Goal: Task Accomplishment & Management: Use online tool/utility

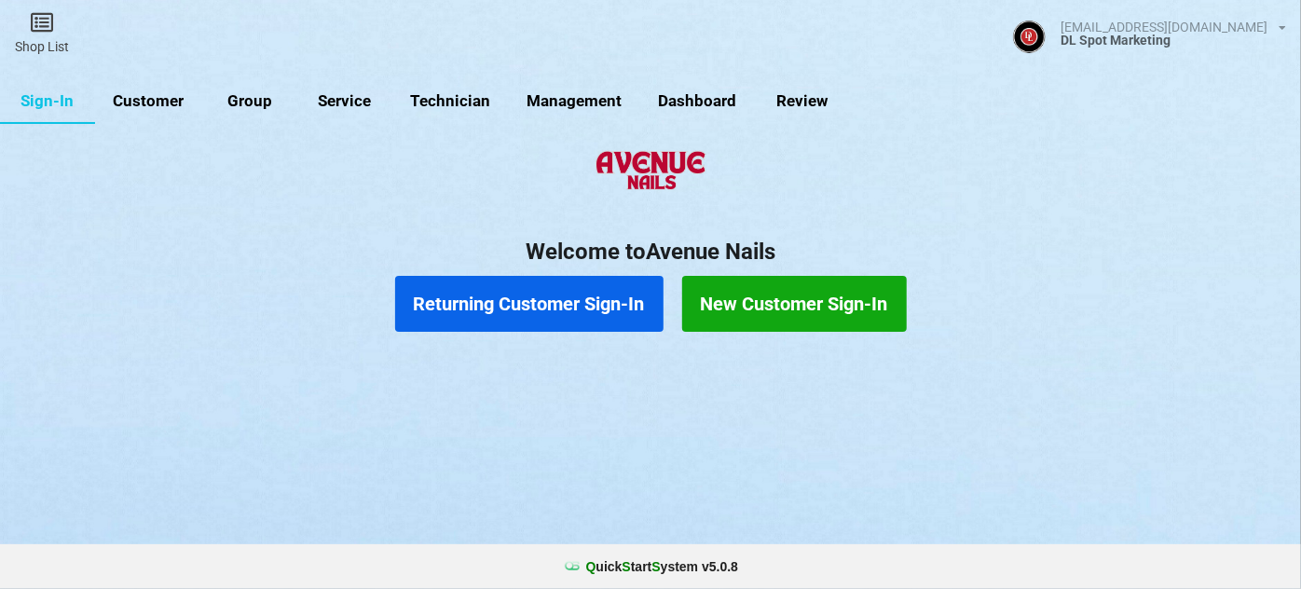
click at [158, 96] on link "Customer" at bounding box center [148, 101] width 107 height 45
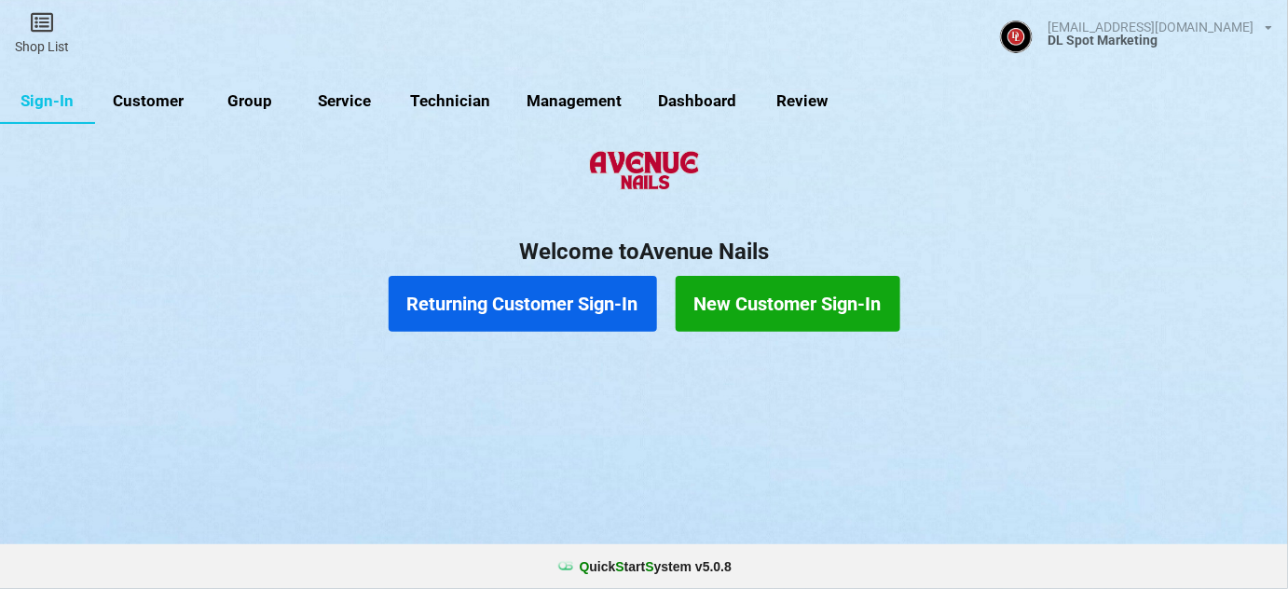
select select "25"
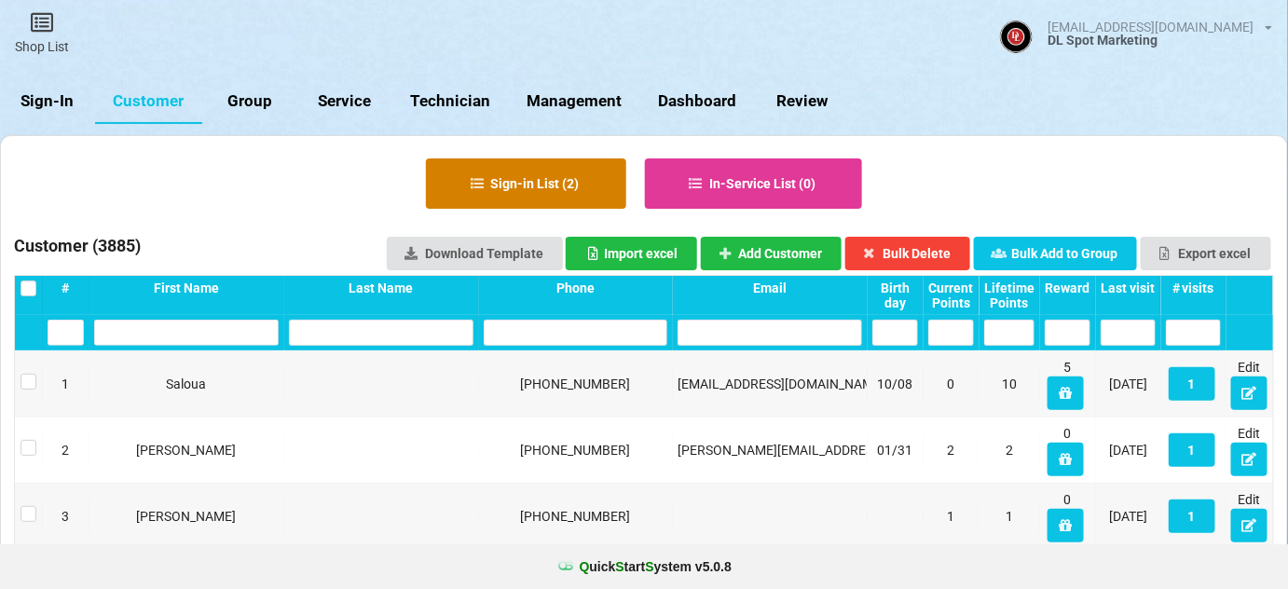
click at [540, 186] on button "Sign-in List ( 2 )" at bounding box center [526, 183] width 200 height 50
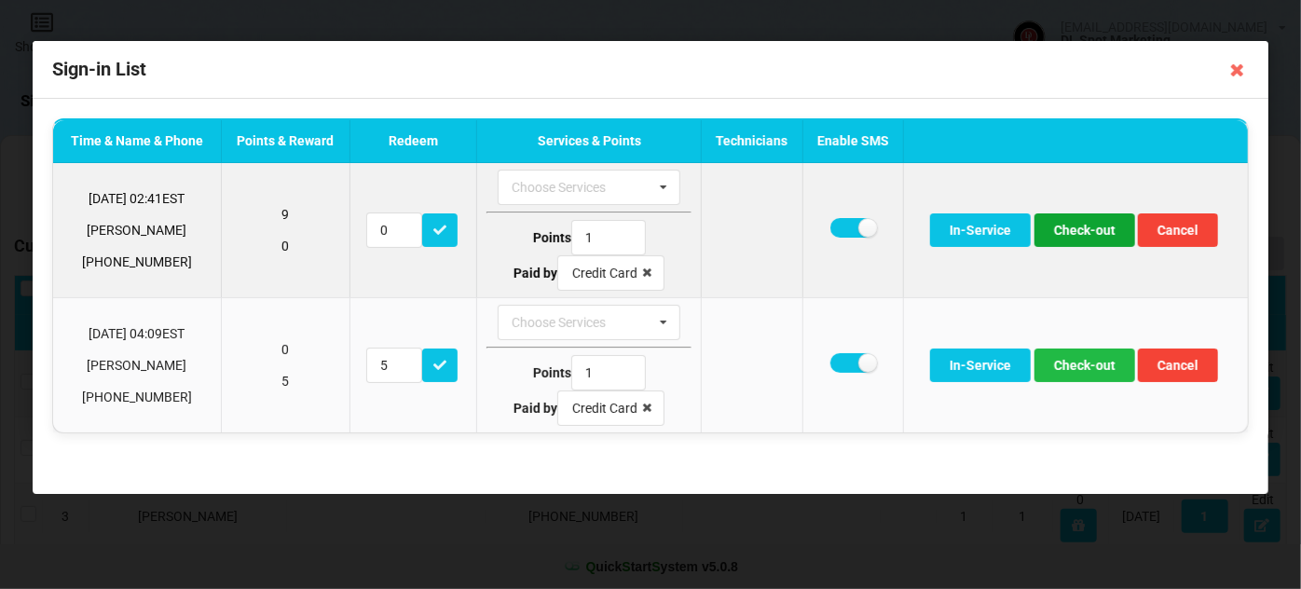
click at [1101, 230] on button "Check-out" at bounding box center [1084, 230] width 101 height 34
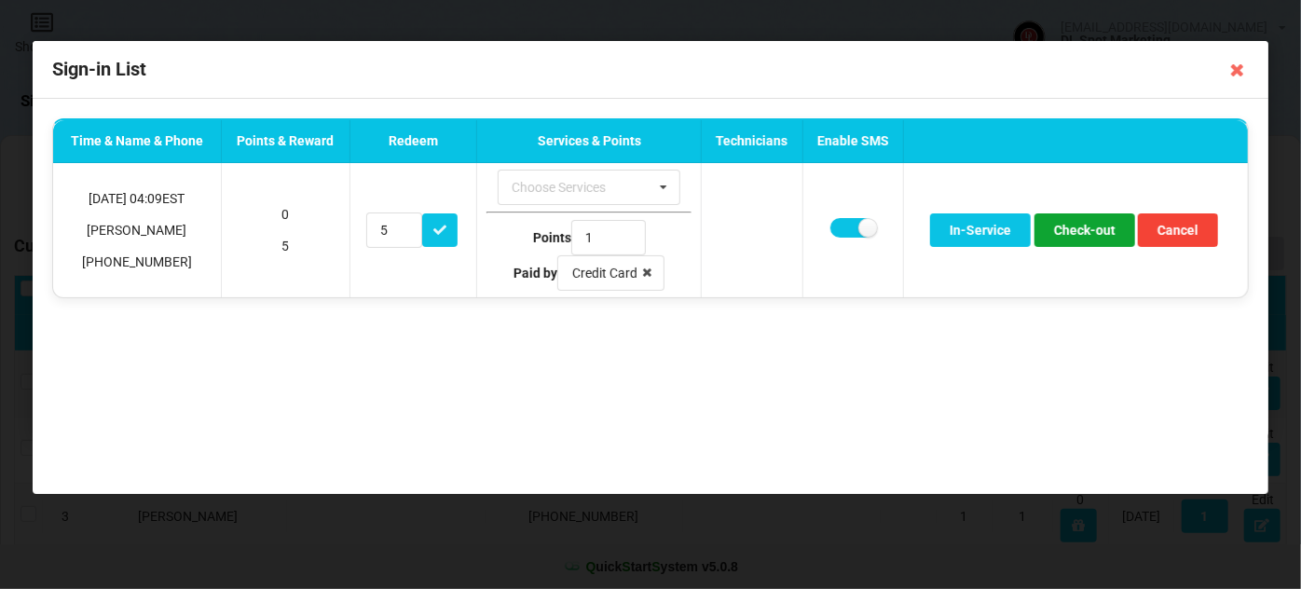
click at [1101, 230] on button "Check-out" at bounding box center [1084, 230] width 101 height 34
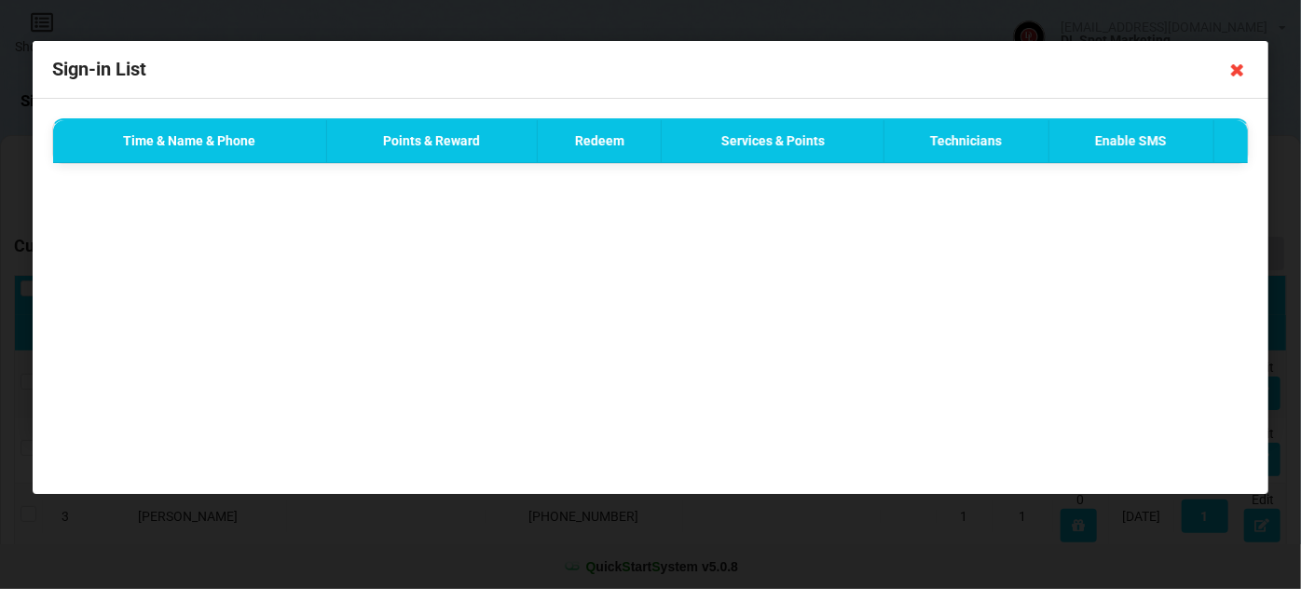
click at [1237, 70] on icon at bounding box center [1237, 70] width 30 height 30
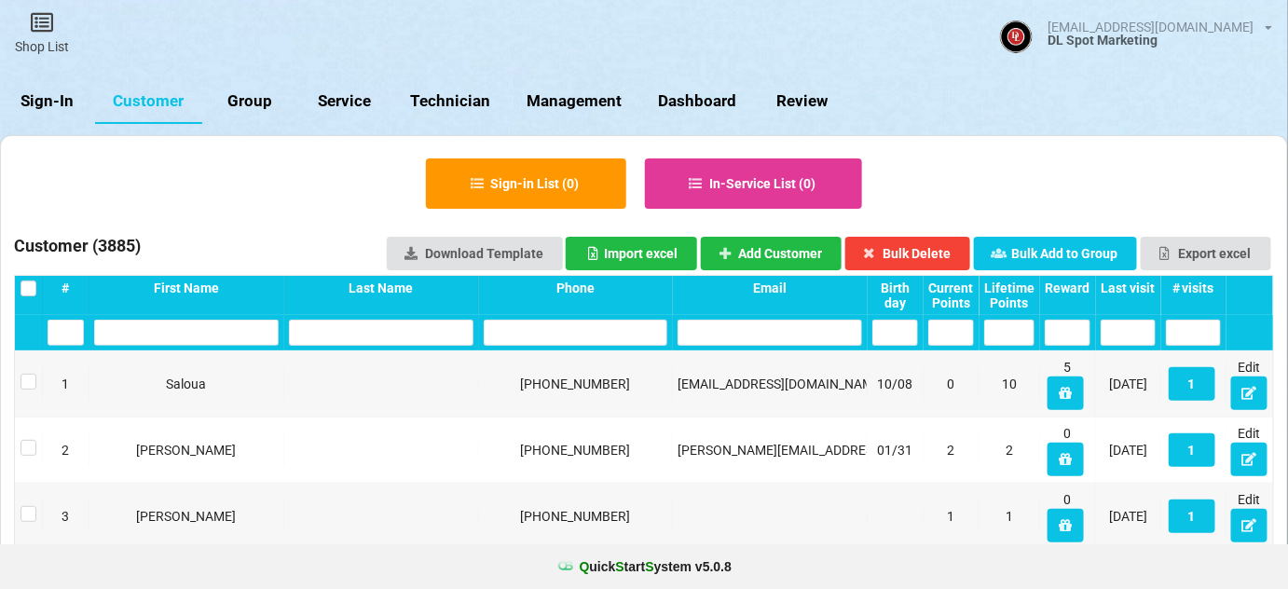
click at [36, 101] on link "Sign-In" at bounding box center [47, 101] width 95 height 45
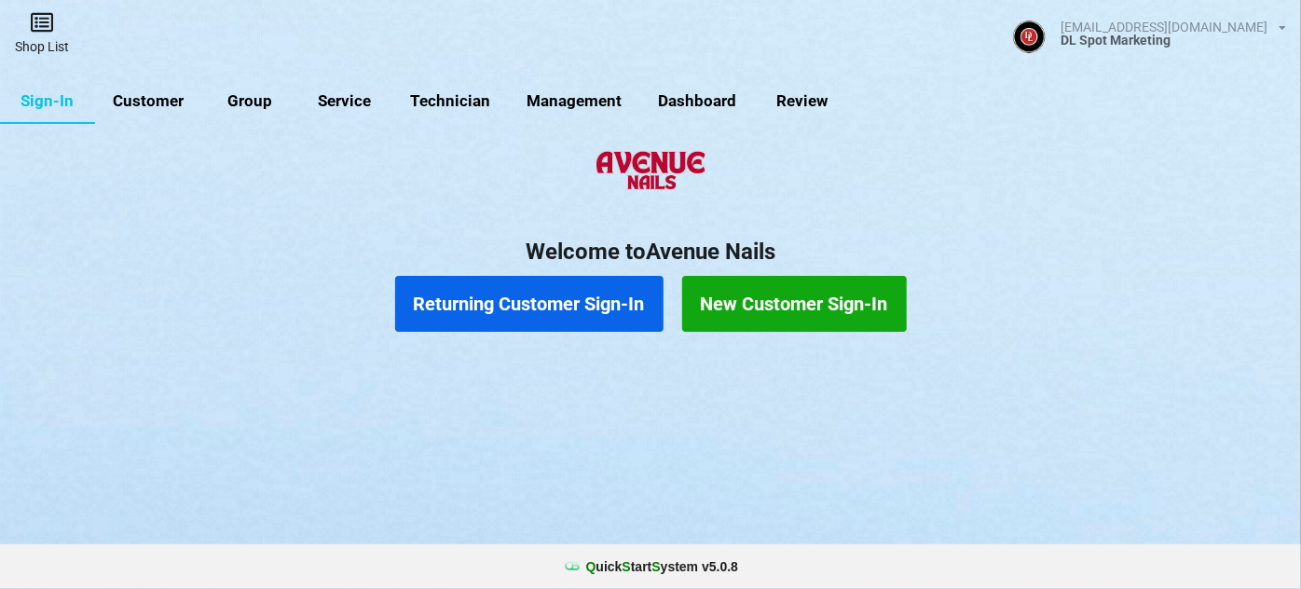
click at [47, 25] on icon at bounding box center [42, 22] width 26 height 22
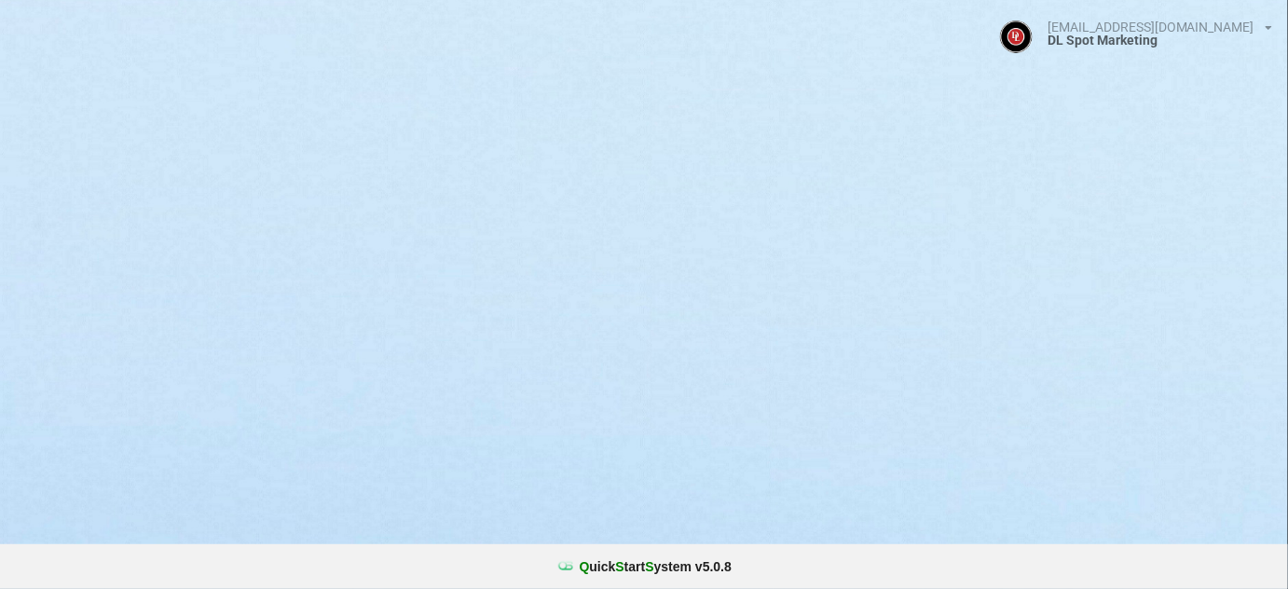
select select "25"
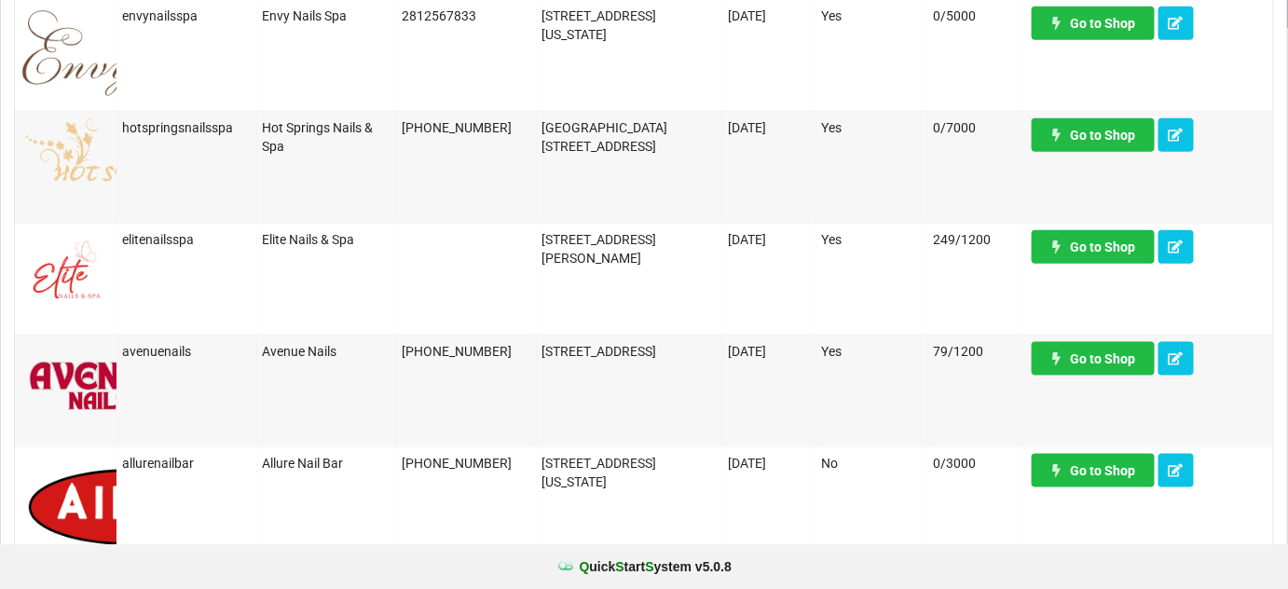
scroll to position [564, 0]
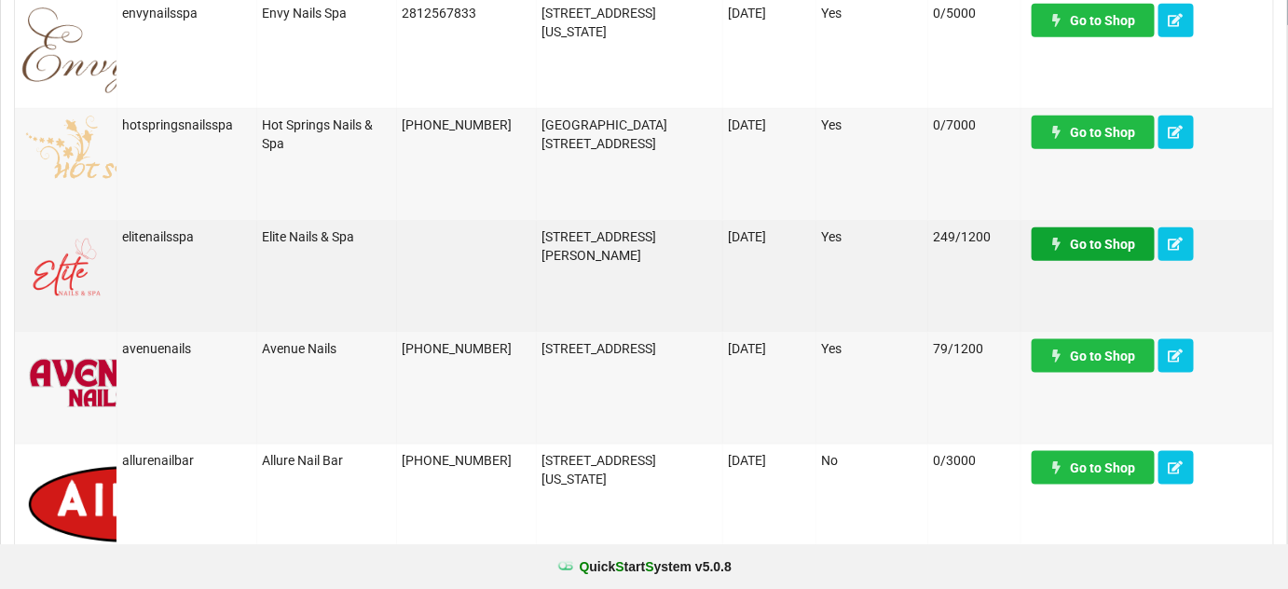
click at [1084, 249] on link "Go to Shop" at bounding box center [1092, 244] width 123 height 34
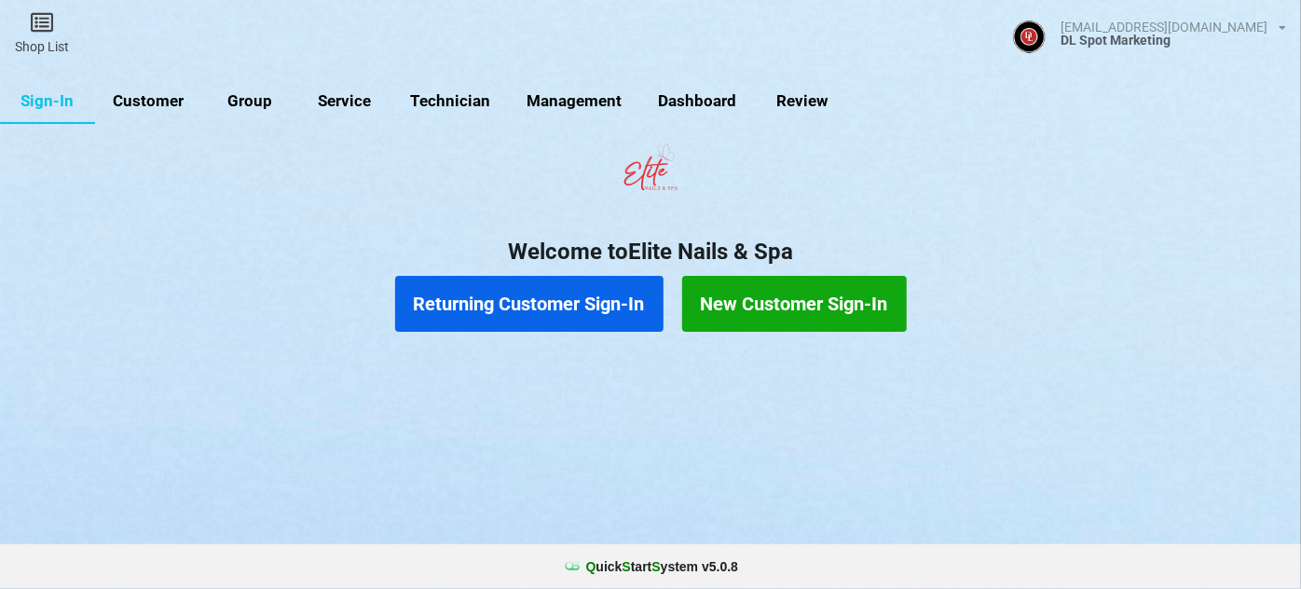
click at [160, 106] on link "Customer" at bounding box center [148, 101] width 107 height 45
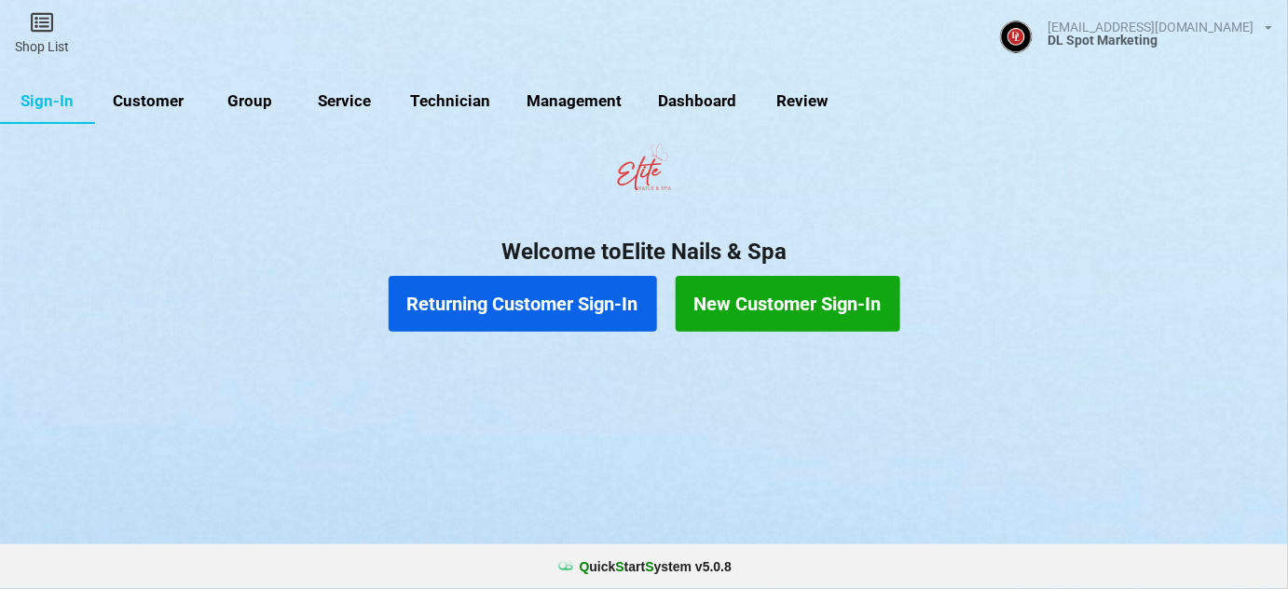
select select "25"
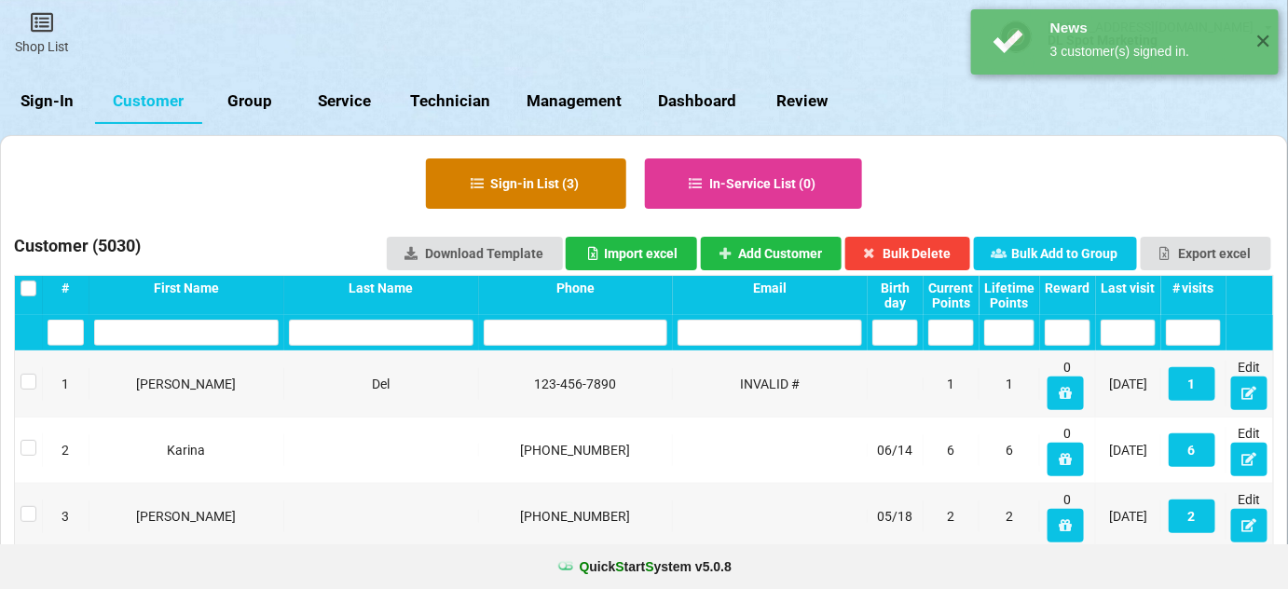
click at [570, 188] on button "Sign-in List ( 3 )" at bounding box center [528, 186] width 195 height 49
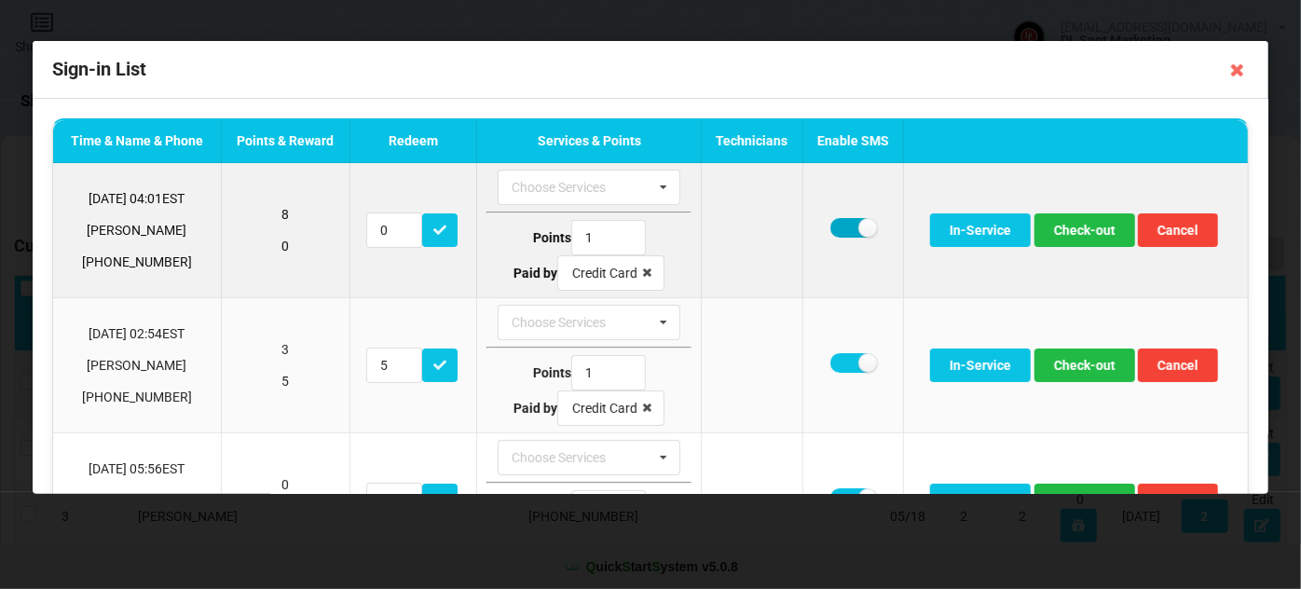
click at [835, 229] on label at bounding box center [853, 228] width 46 height 20
checkbox input "false"
click at [1075, 235] on button "Check-out" at bounding box center [1084, 230] width 101 height 34
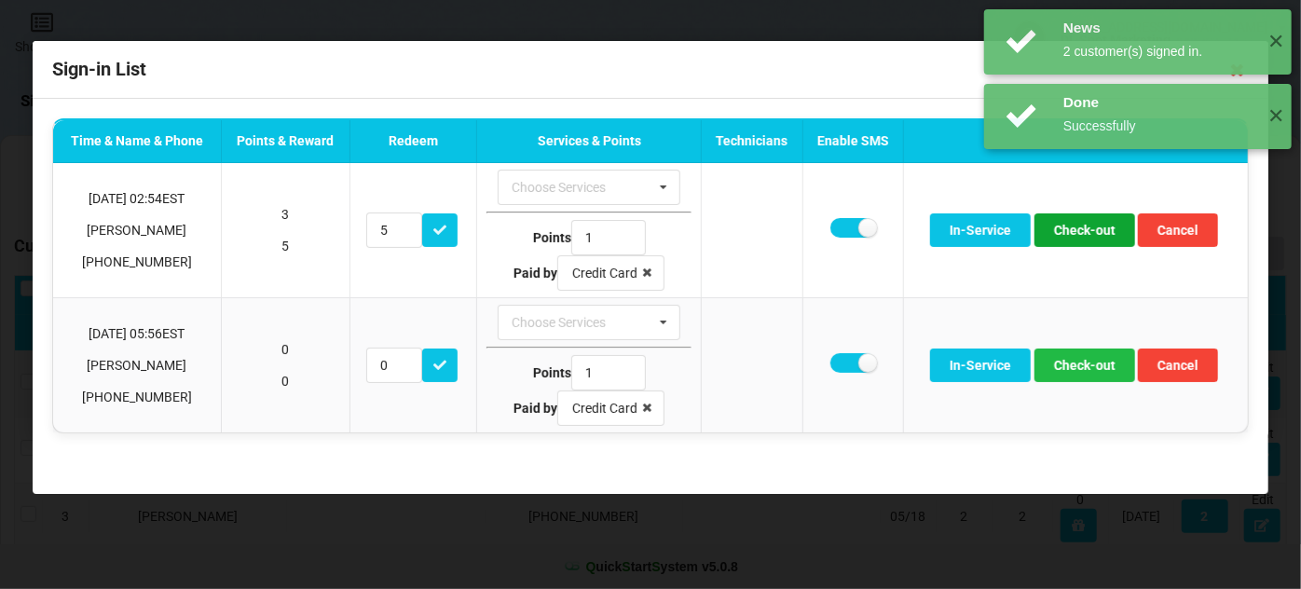
click at [1075, 235] on button "Check-out" at bounding box center [1084, 230] width 101 height 34
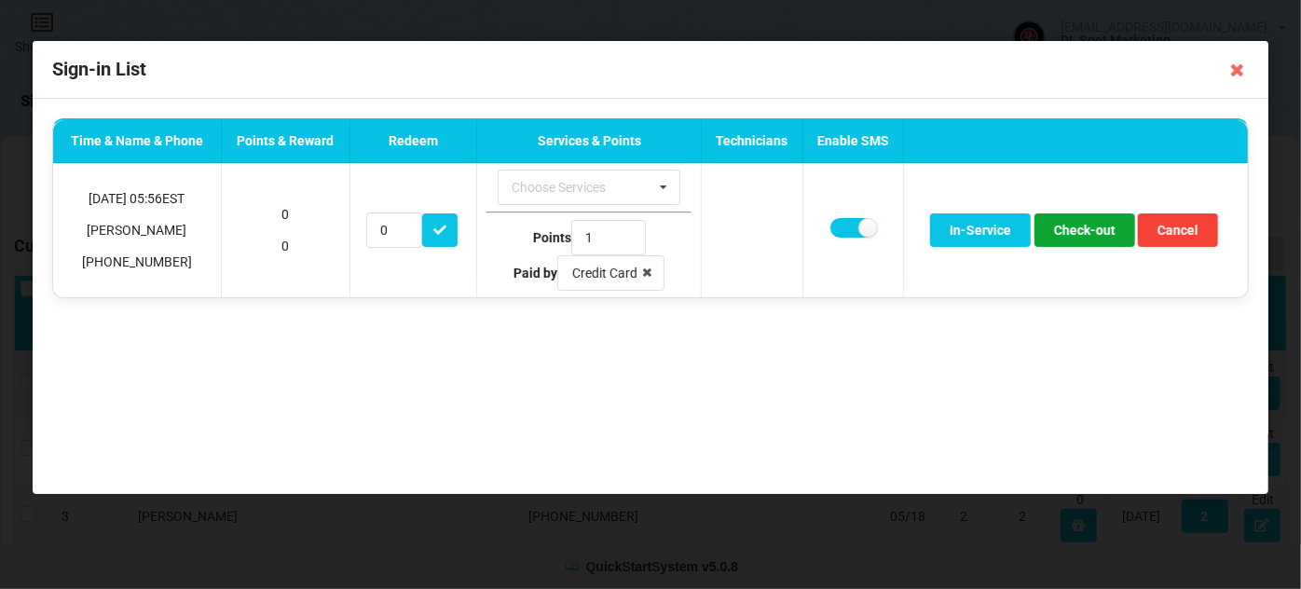
click at [1075, 235] on button "Check-out" at bounding box center [1084, 230] width 101 height 34
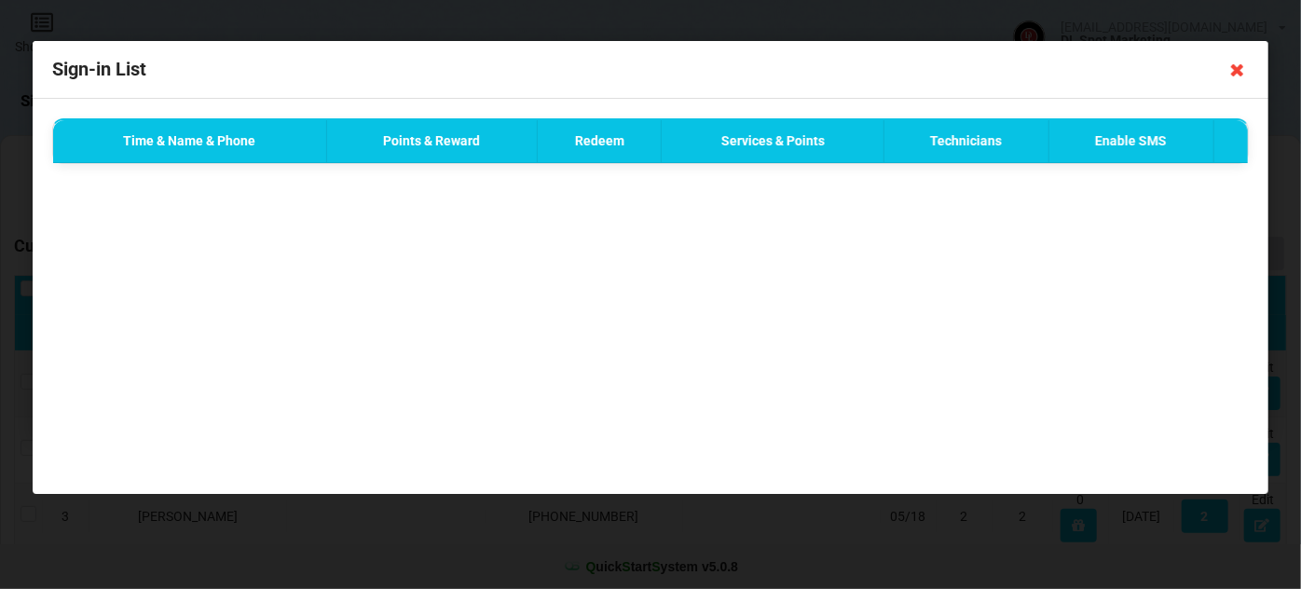
click at [1240, 71] on icon at bounding box center [1237, 70] width 30 height 30
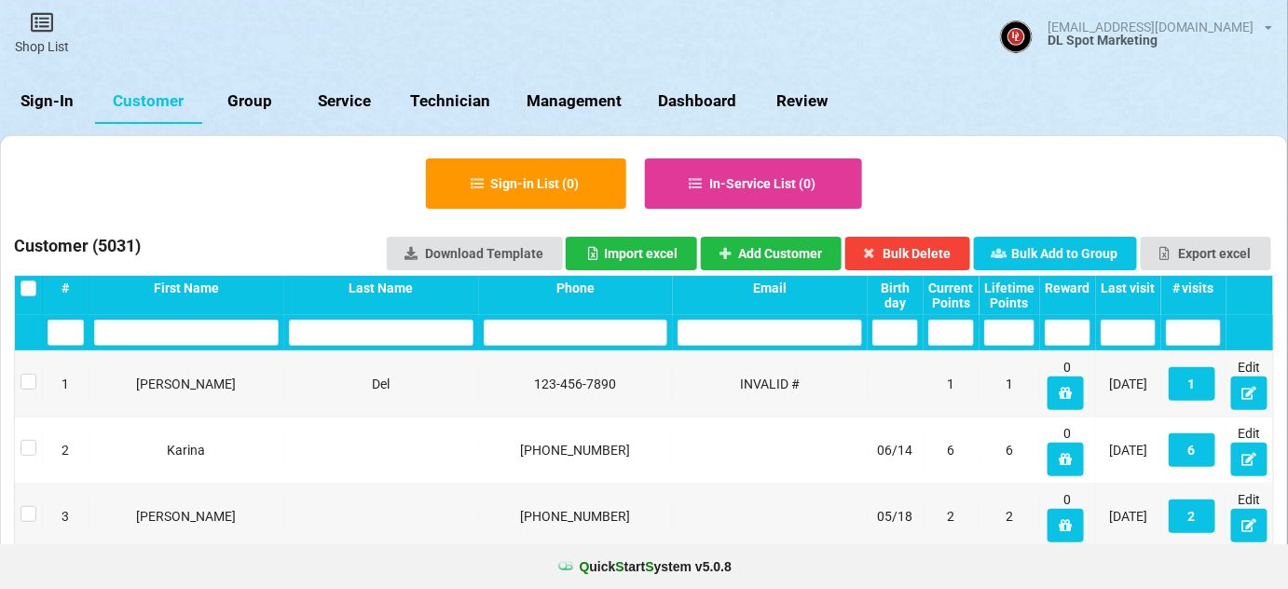
click at [47, 103] on link "Sign-In" at bounding box center [54, 103] width 94 height 45
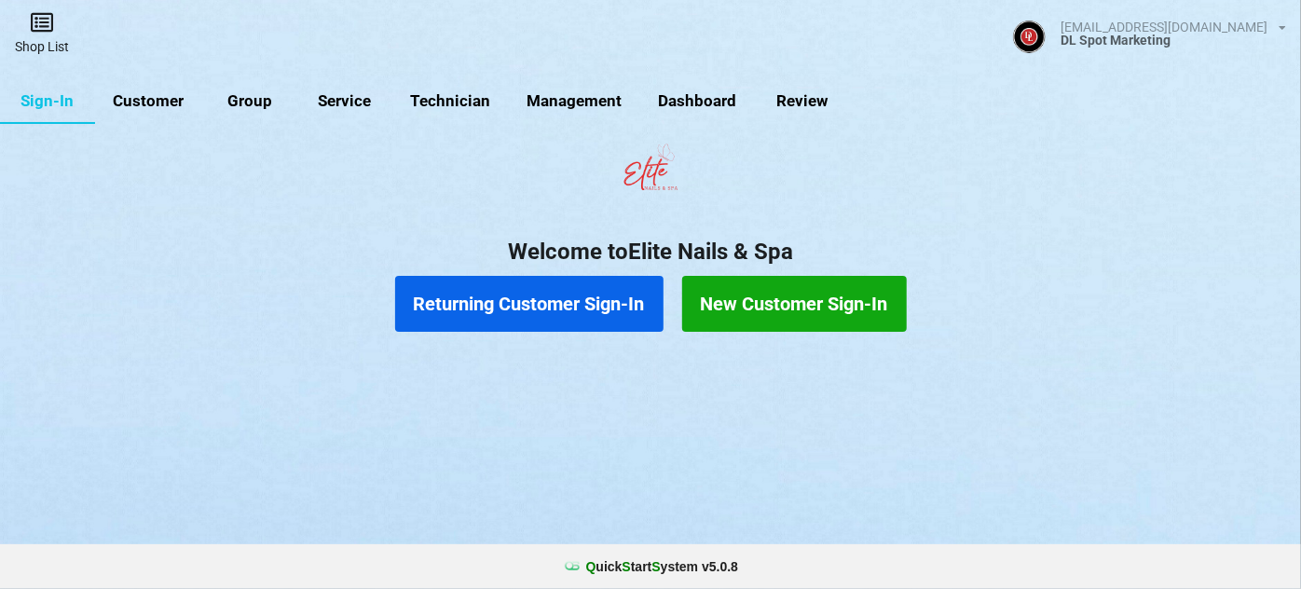
click at [182, 82] on link "Shop List" at bounding box center [212, 106] width 61 height 48
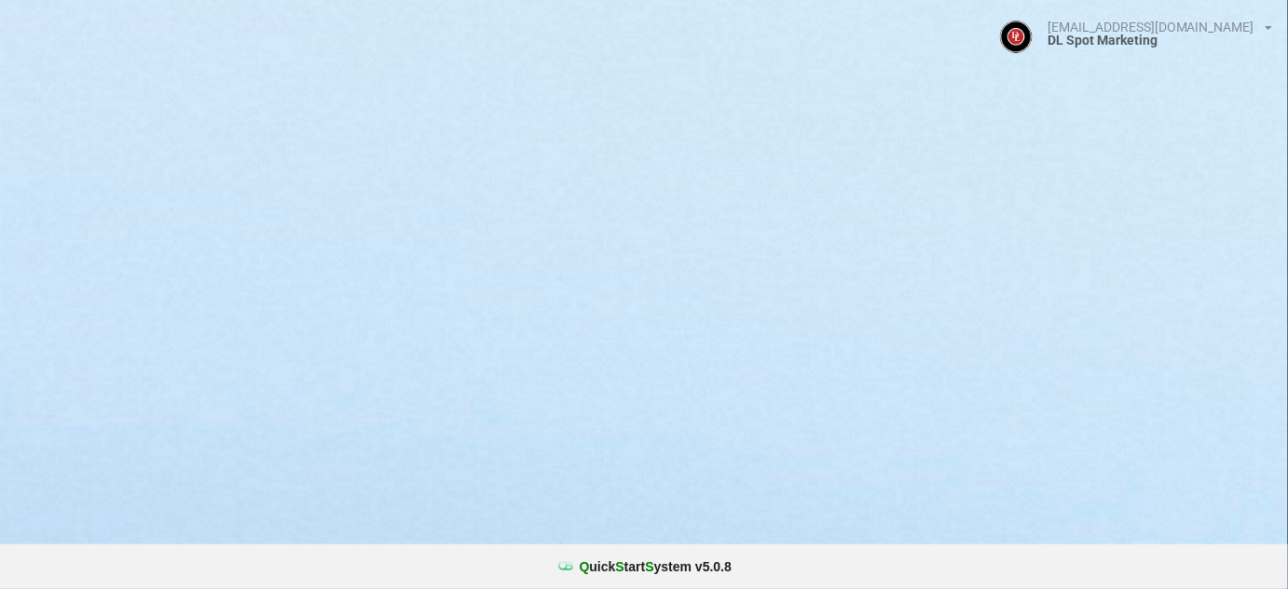
select select "25"
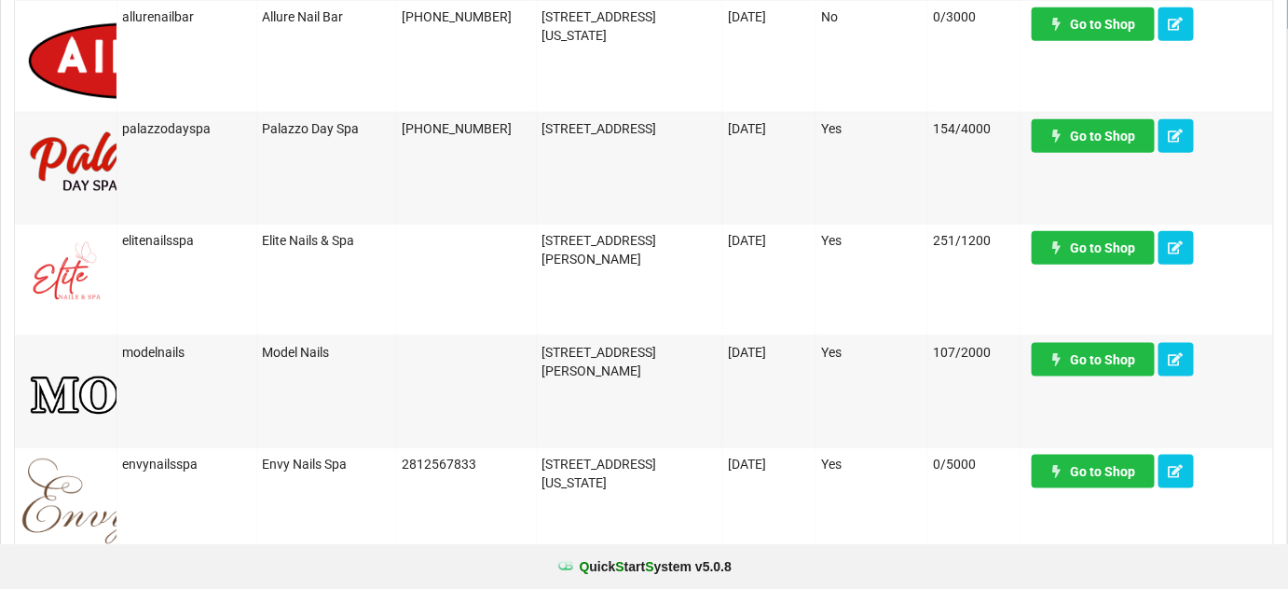
scroll to position [564, 0]
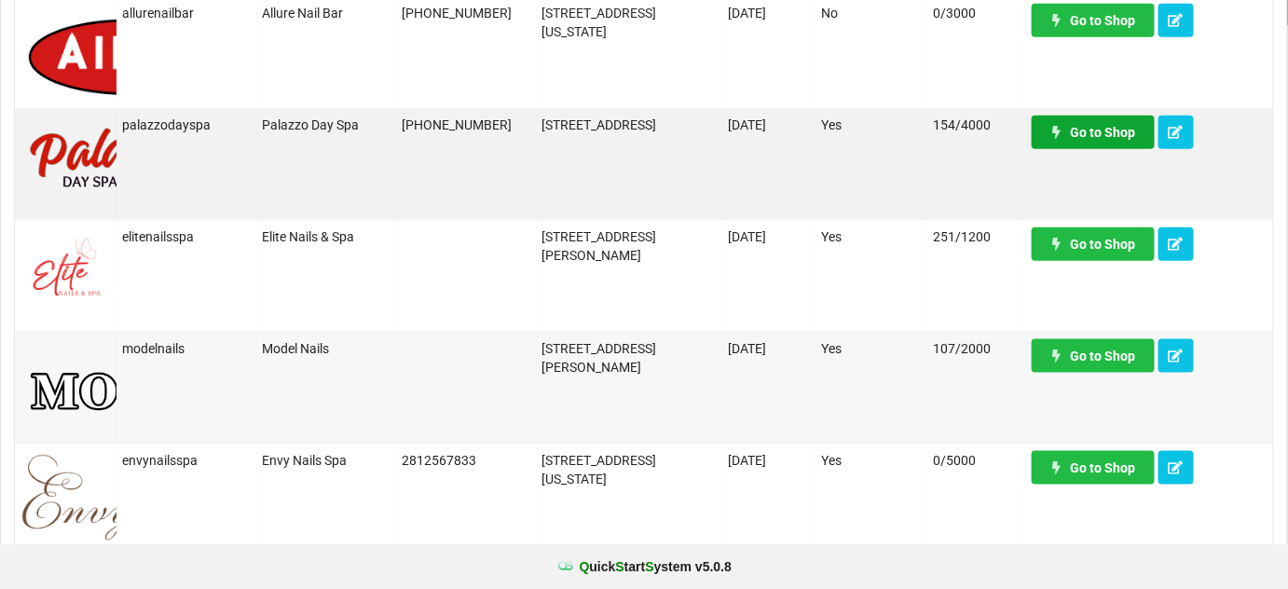
click at [1113, 133] on link "Go to Shop" at bounding box center [1092, 133] width 123 height 34
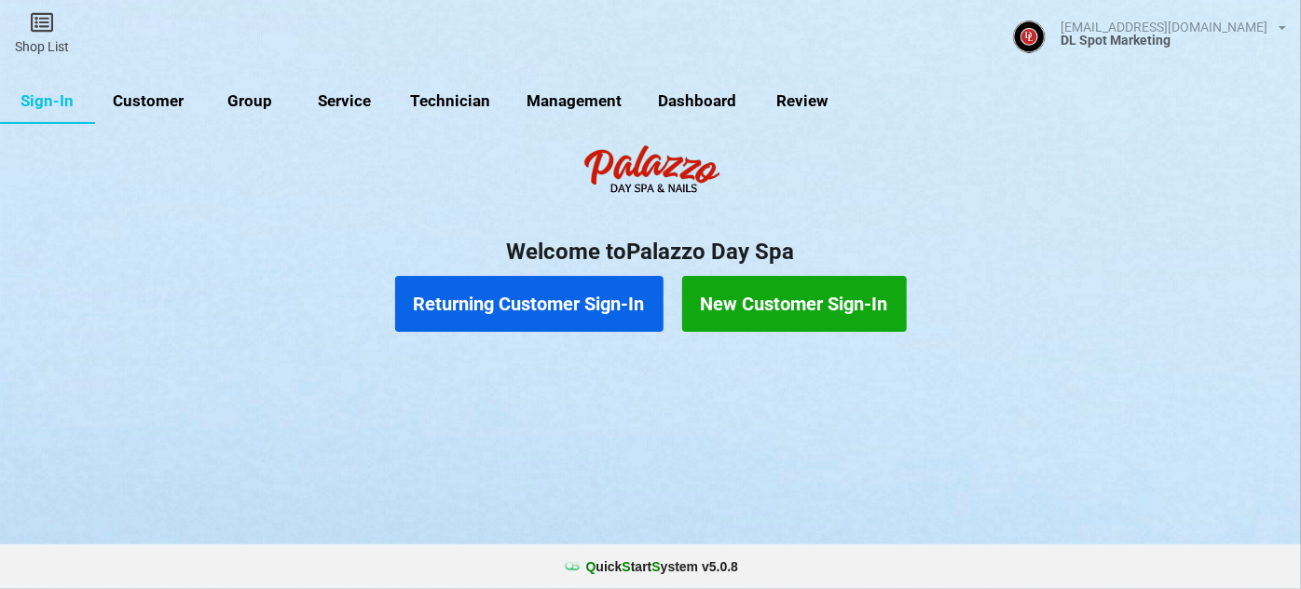
click at [145, 100] on link "Customer" at bounding box center [148, 101] width 107 height 45
select select "25"
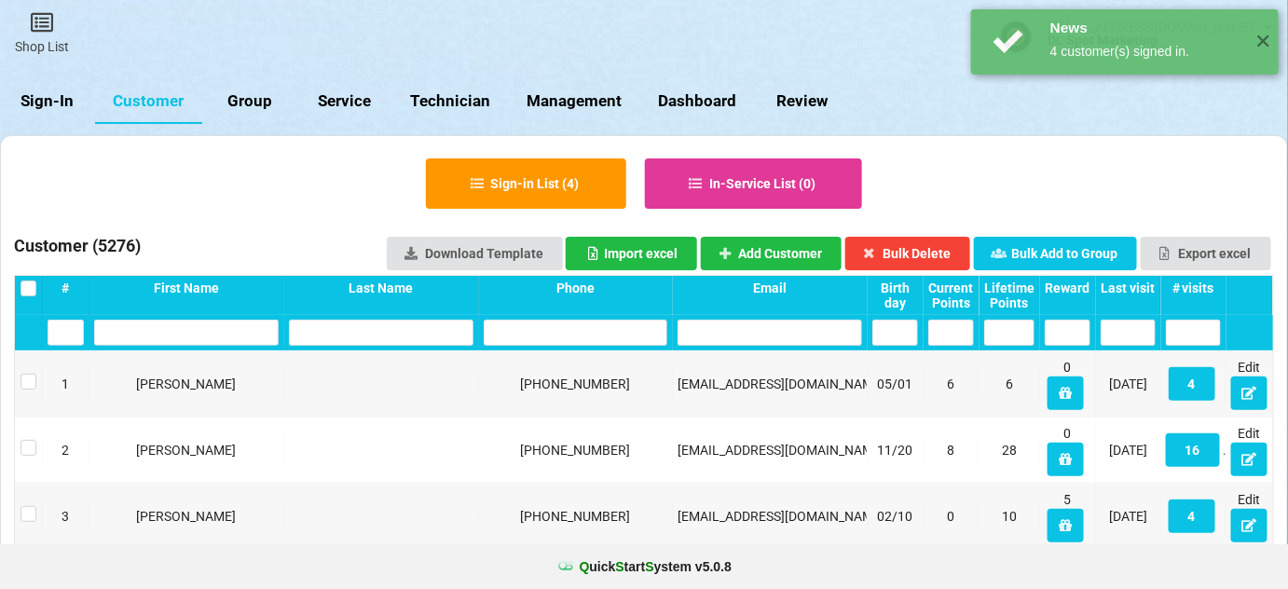
click at [1130, 286] on div "Last visit" at bounding box center [1127, 287] width 55 height 15
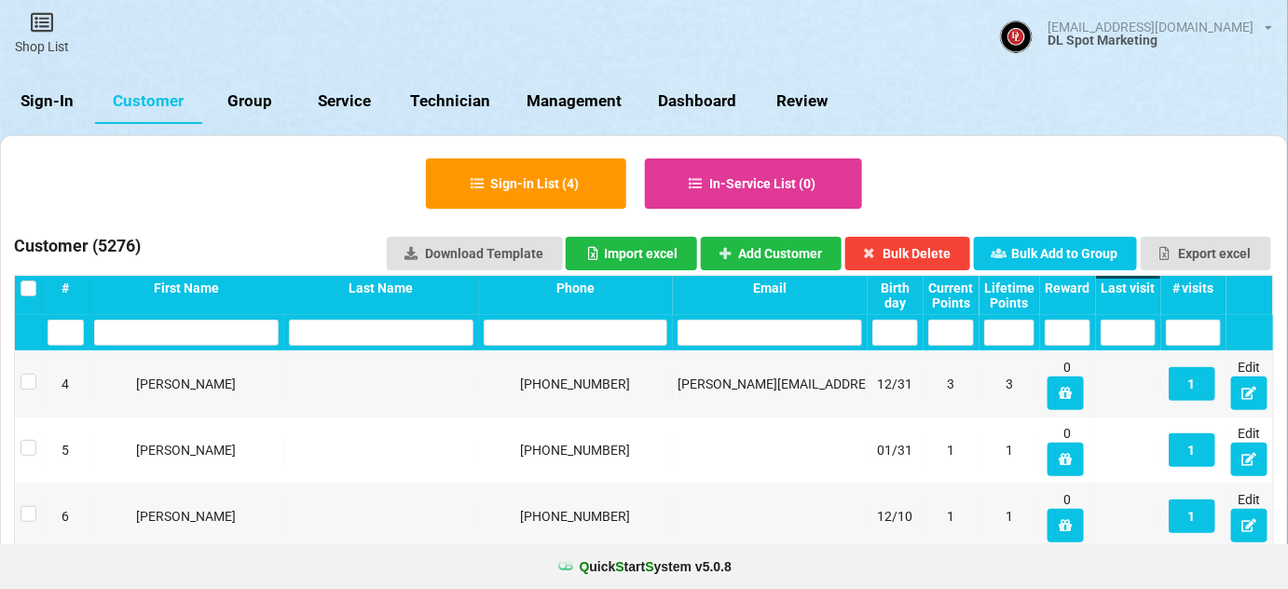
click at [1130, 286] on div "Last visit" at bounding box center [1127, 287] width 55 height 15
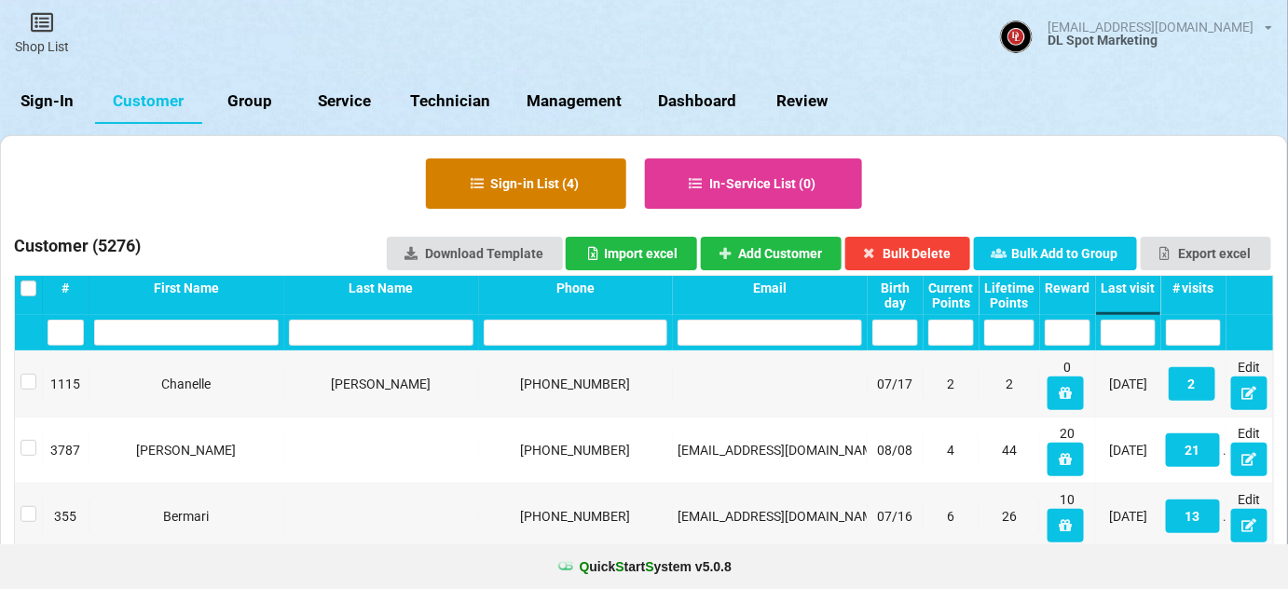
click at [511, 192] on button "Sign-in List ( 4 )" at bounding box center [526, 183] width 200 height 50
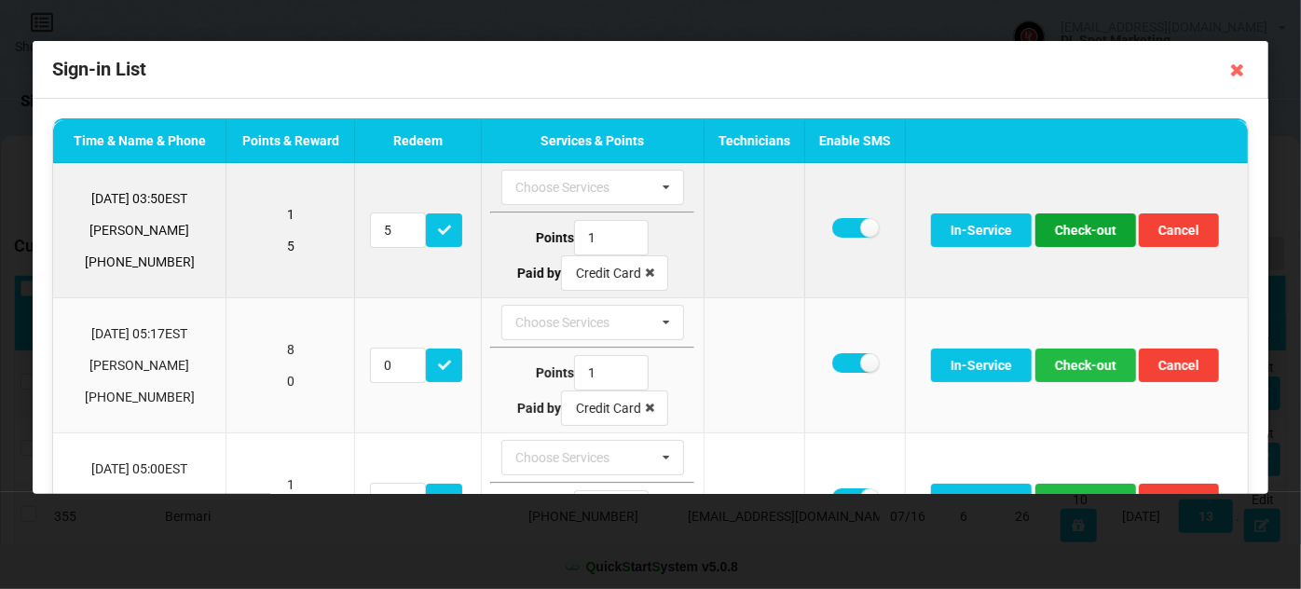
click at [1071, 231] on button "Check-out" at bounding box center [1085, 230] width 101 height 34
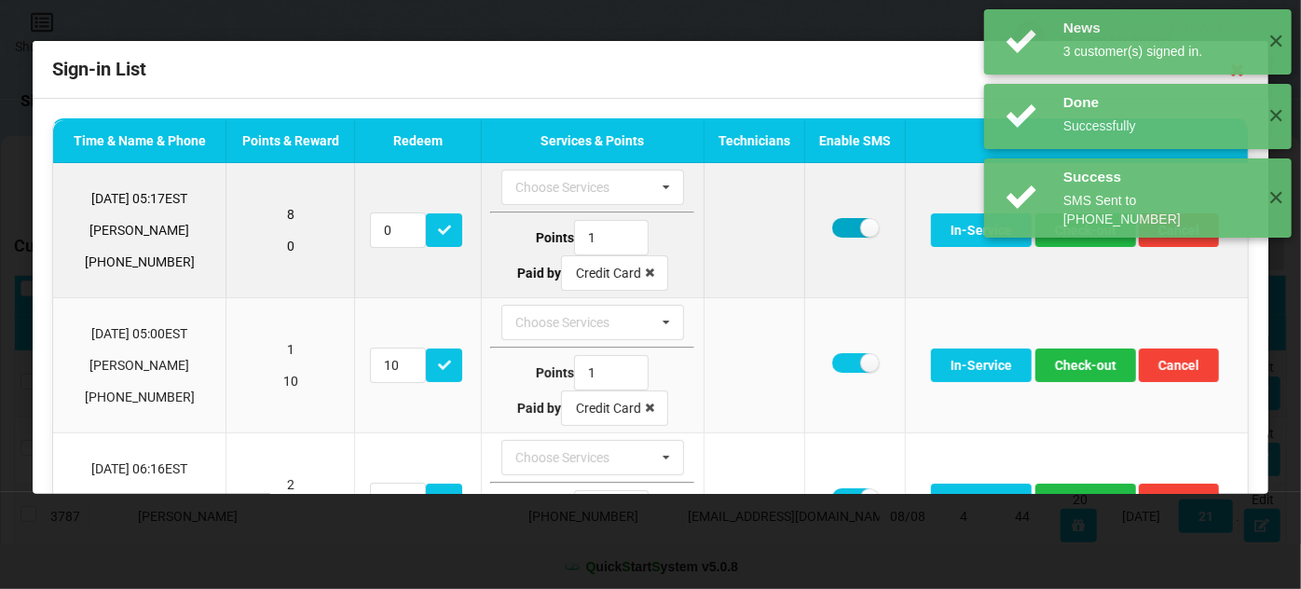
drag, startPoint x: 842, startPoint y: 227, endPoint x: 899, endPoint y: 239, distance: 57.9
click at [844, 227] on label at bounding box center [855, 228] width 46 height 20
checkbox input "false"
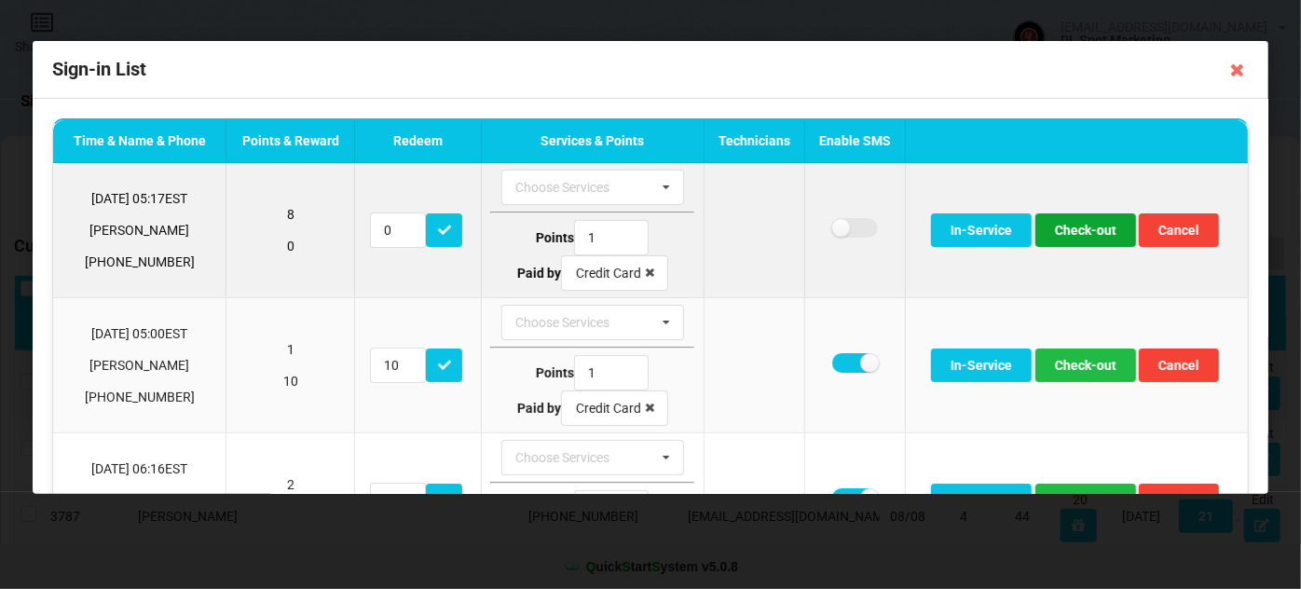
click at [1094, 233] on button "Check-out" at bounding box center [1085, 230] width 101 height 34
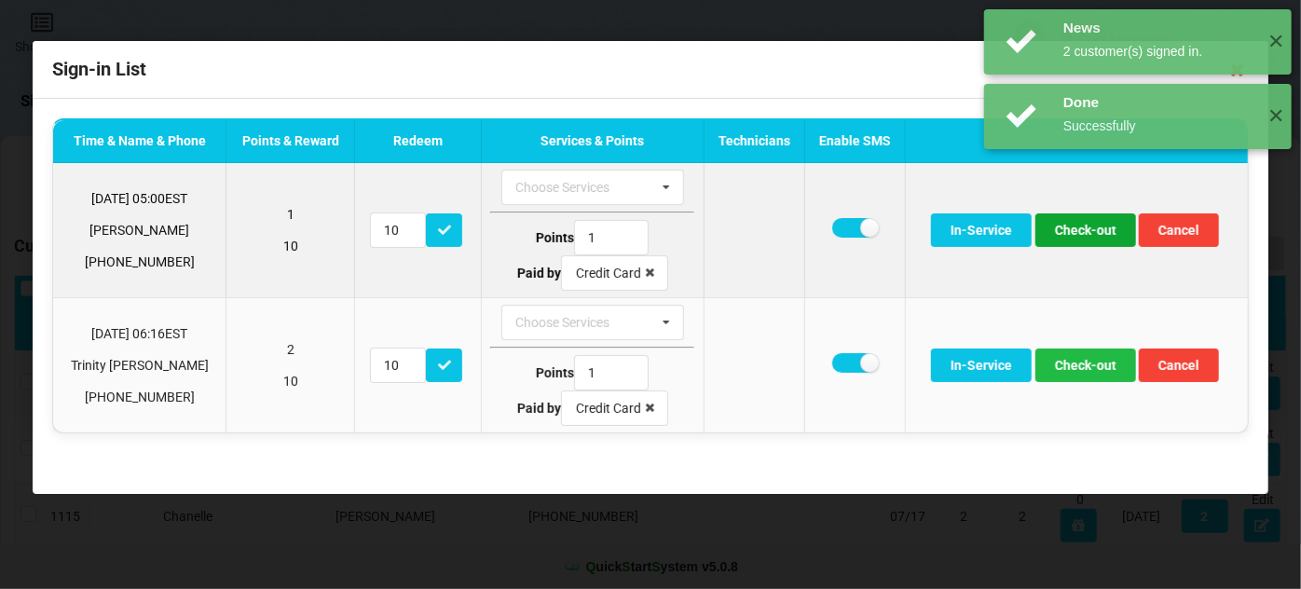
click at [1081, 233] on button "Check-out" at bounding box center [1085, 230] width 101 height 34
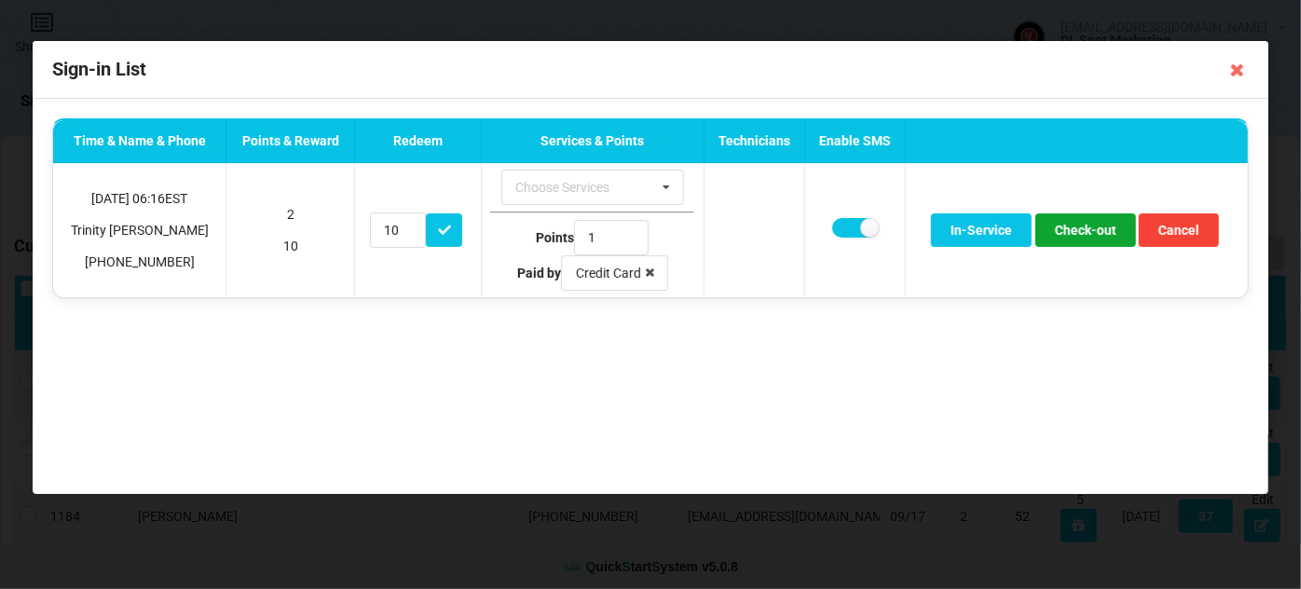
click at [1081, 233] on button "Check-out" at bounding box center [1085, 230] width 101 height 34
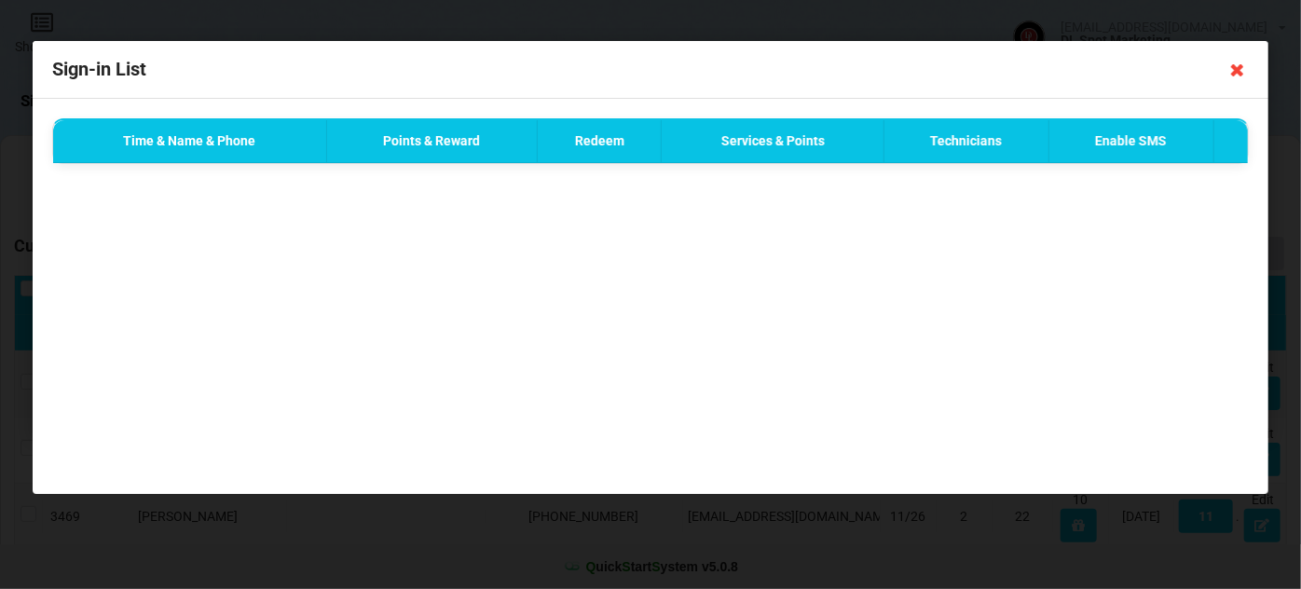
click at [1234, 71] on icon at bounding box center [1237, 70] width 30 height 30
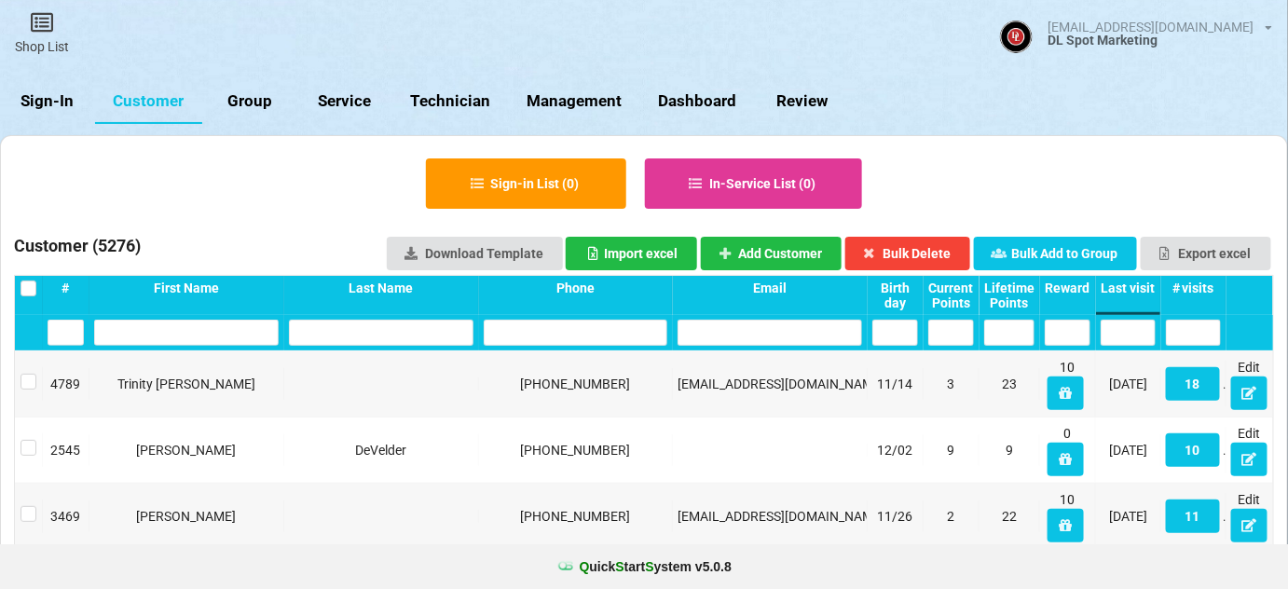
click at [60, 96] on link "Sign-In" at bounding box center [47, 101] width 95 height 45
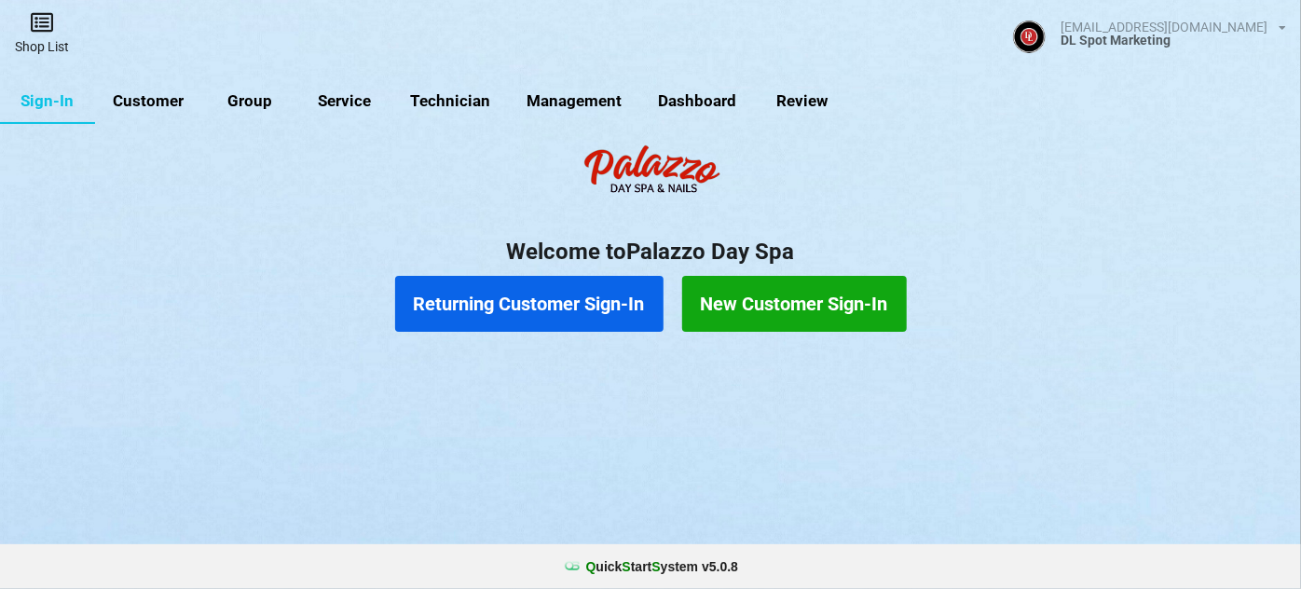
click at [49, 46] on link "Shop List" at bounding box center [42, 33] width 84 height 66
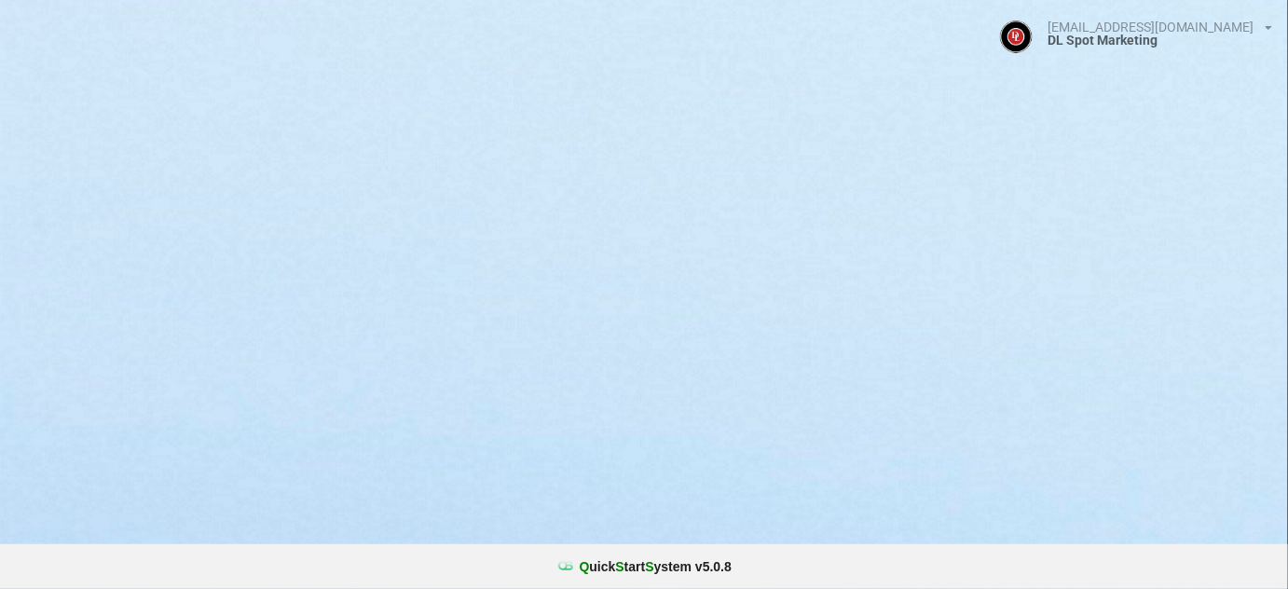
select select "25"
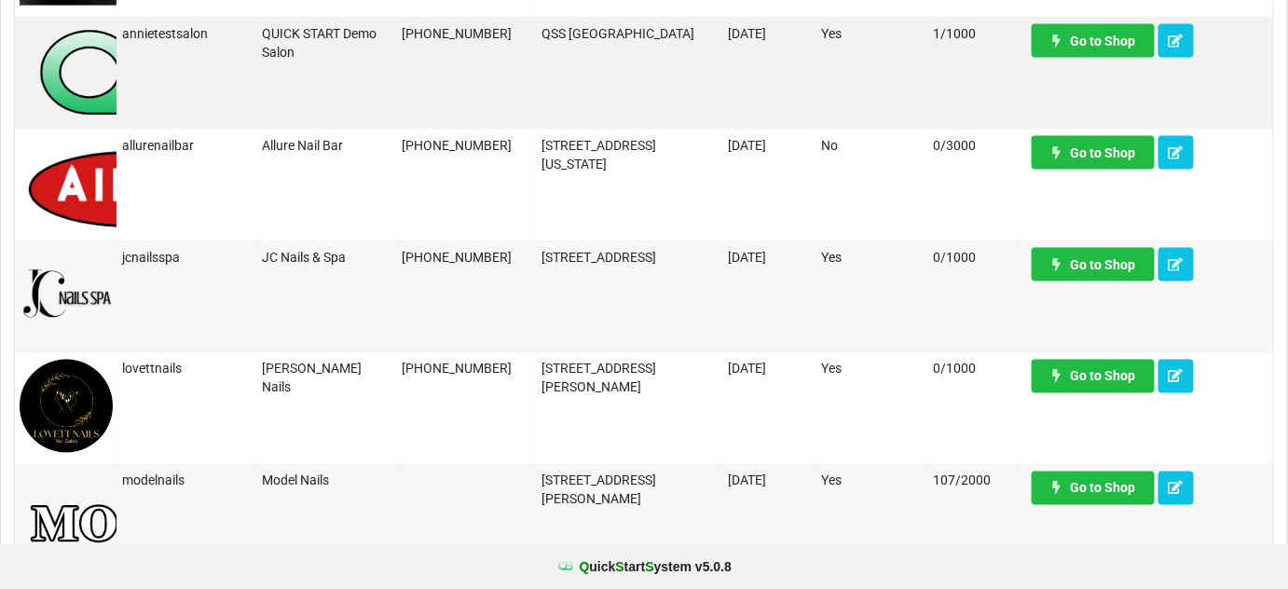
scroll to position [903, 0]
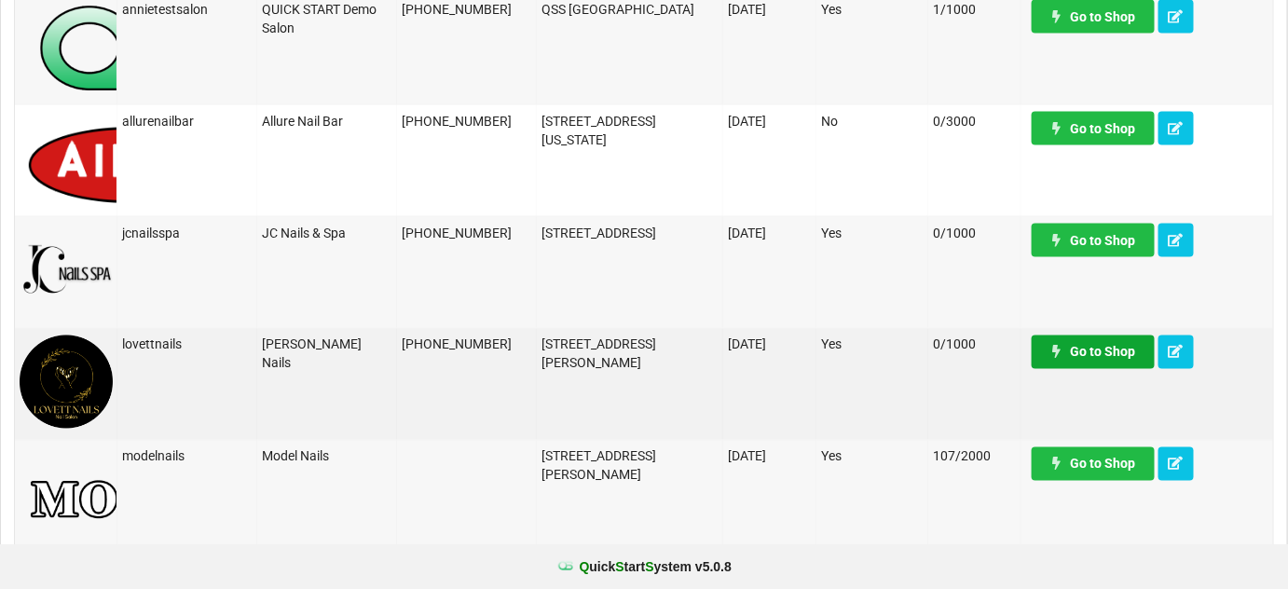
click at [1082, 353] on link "Go to Shop" at bounding box center [1092, 352] width 123 height 34
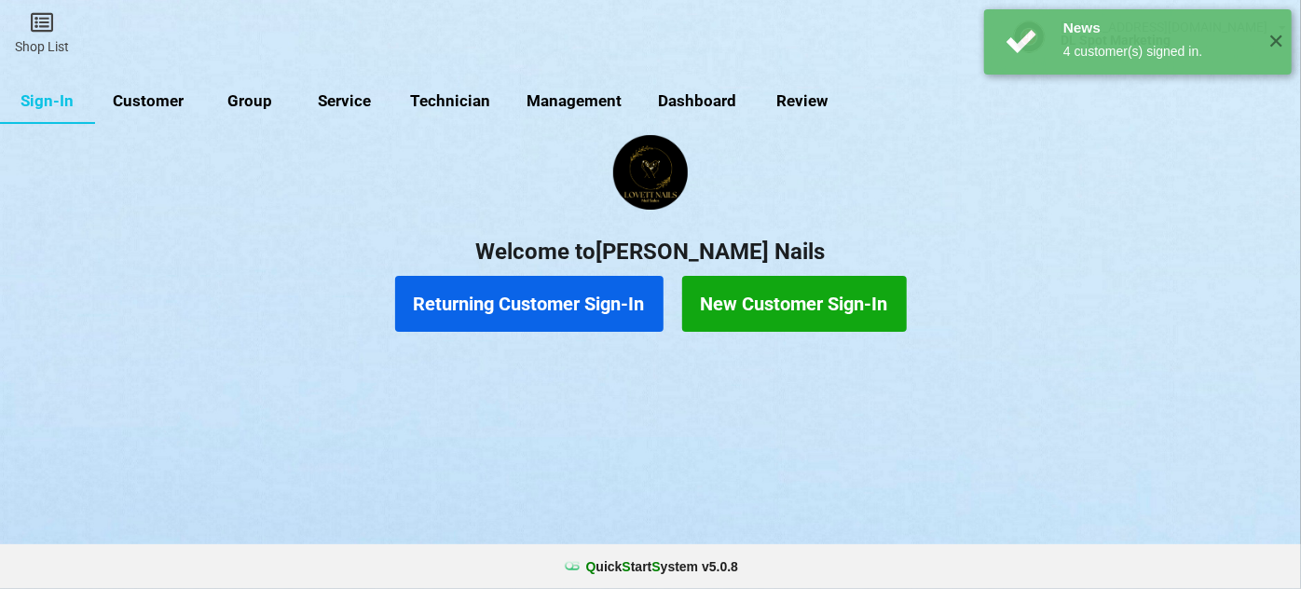
click at [148, 102] on link "Customer" at bounding box center [148, 101] width 107 height 45
select select "25"
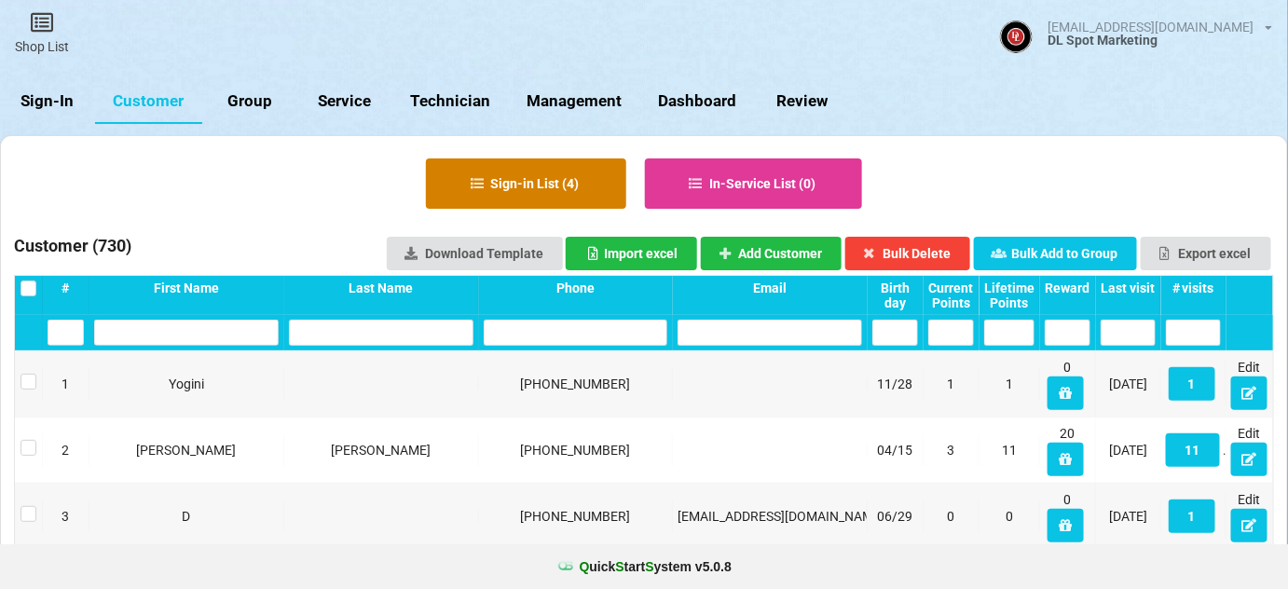
click at [552, 181] on button "Sign-in List ( 4 )" at bounding box center [526, 183] width 200 height 50
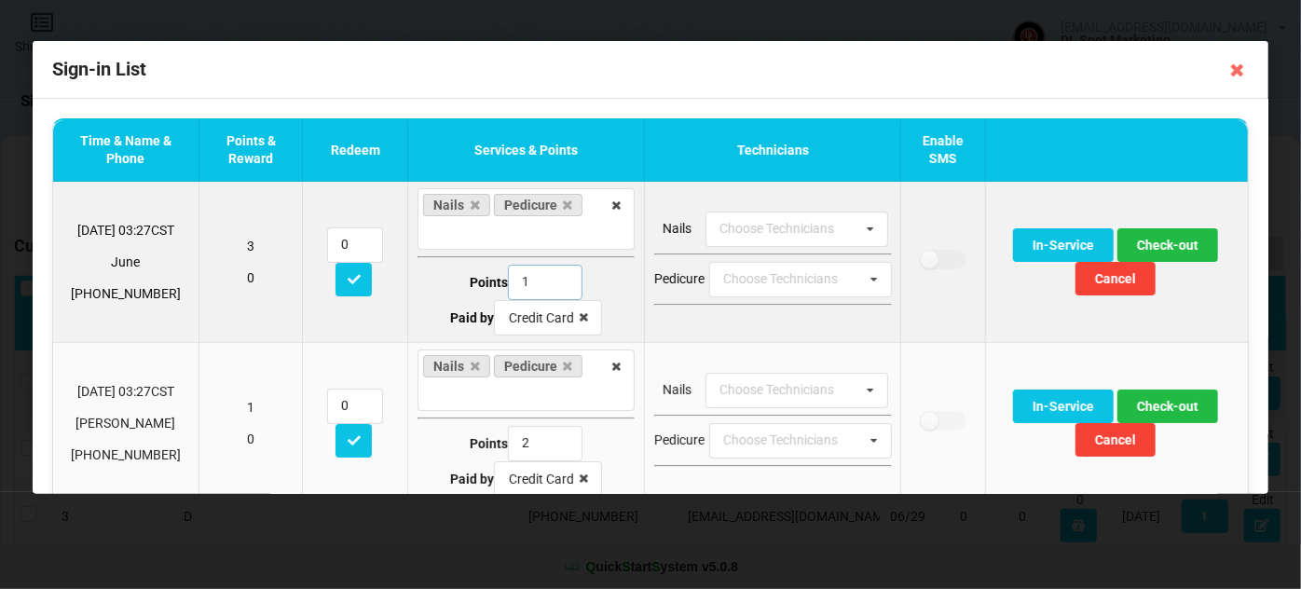
type input "1"
click at [556, 285] on input "1" at bounding box center [545, 282] width 75 height 35
click at [1163, 240] on button "Check-out" at bounding box center [1167, 245] width 101 height 34
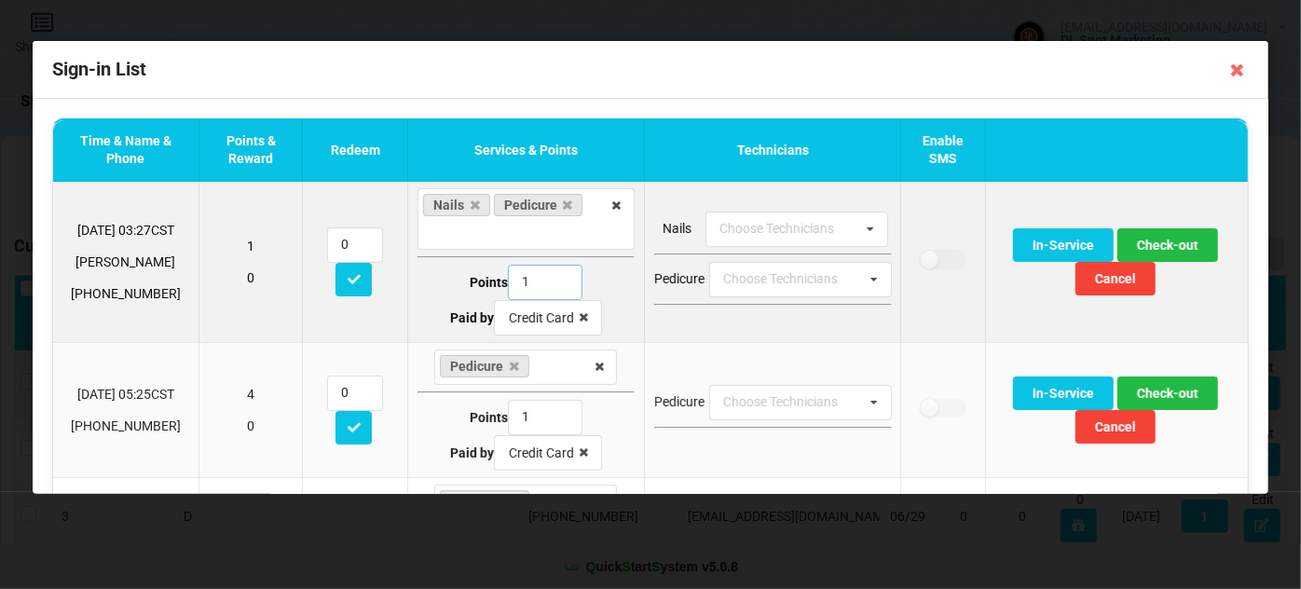
type input "1"
click at [552, 285] on input "1" at bounding box center [545, 282] width 75 height 35
click at [1171, 238] on button "Check-out" at bounding box center [1167, 245] width 101 height 34
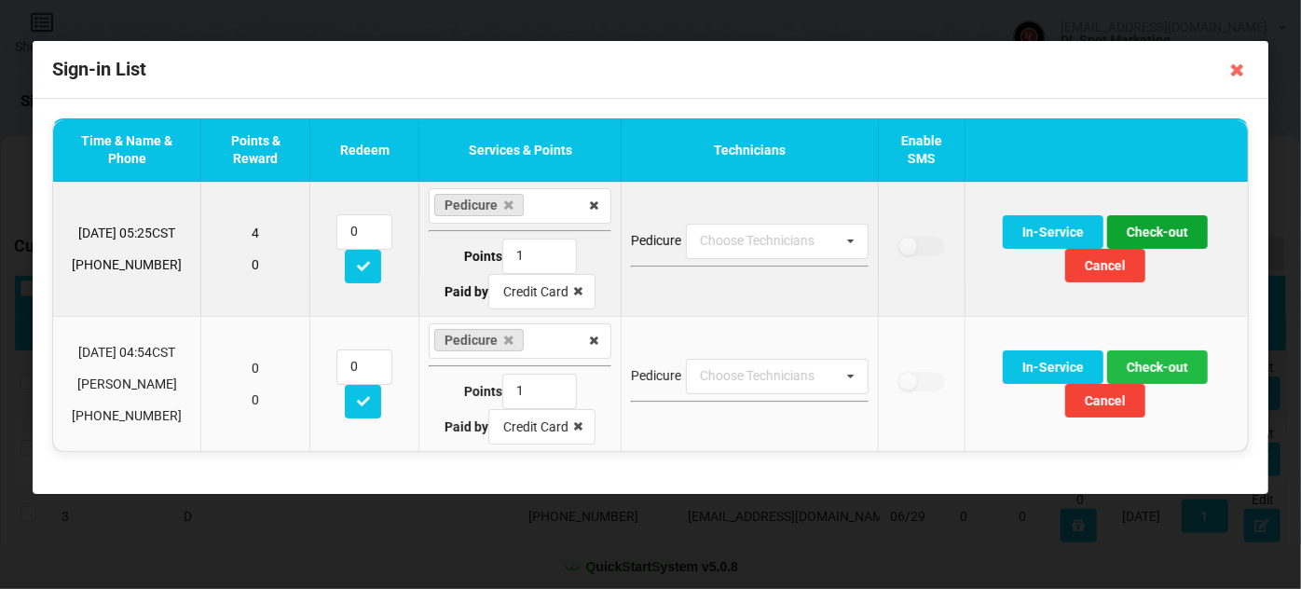
click at [1154, 231] on button "Check-out" at bounding box center [1157, 232] width 101 height 34
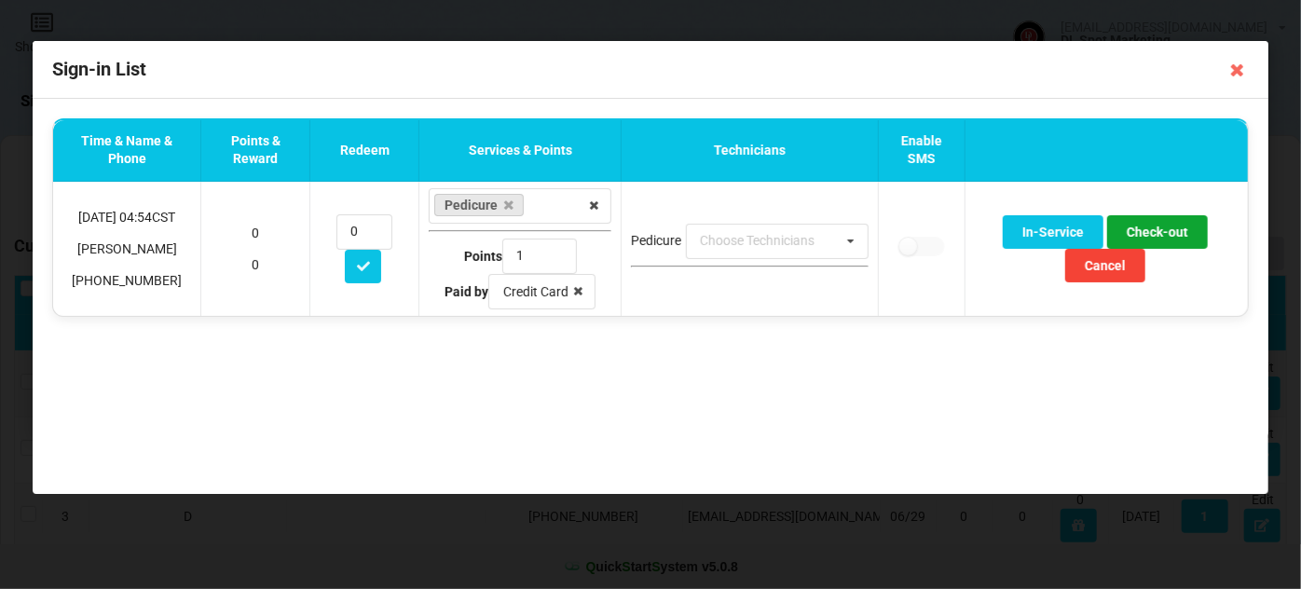
click at [1154, 231] on button "Check-out" at bounding box center [1157, 232] width 101 height 34
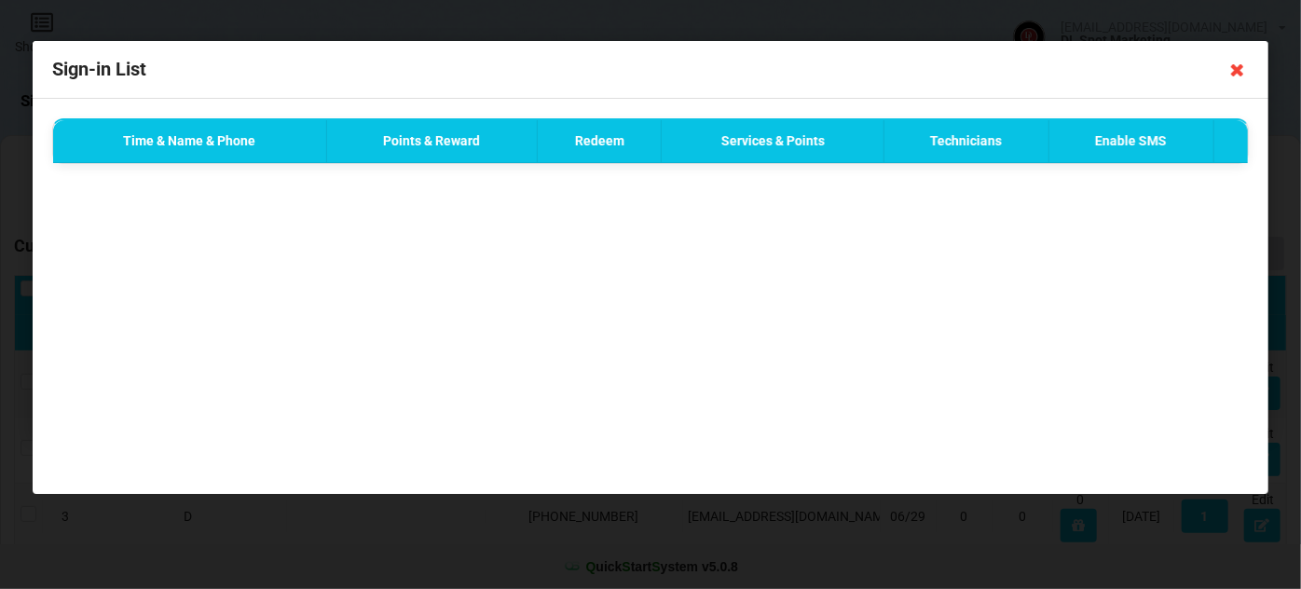
click at [1237, 71] on icon at bounding box center [1237, 70] width 30 height 30
